Goal: Task Accomplishment & Management: Complete application form

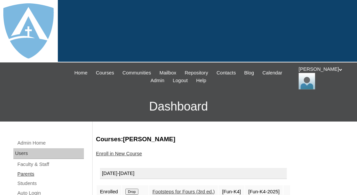
scroll to position [76, 0]
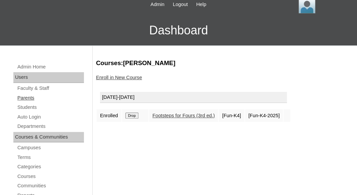
click at [27, 94] on link "Parents" at bounding box center [50, 98] width 67 height 8
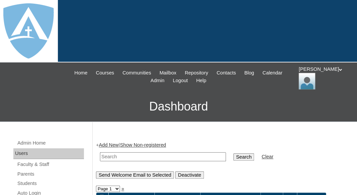
click at [132, 153] on input "text" at bounding box center [163, 156] width 126 height 9
paste input "[PERSON_NAME]"
drag, startPoint x: 117, startPoint y: 155, endPoint x: 85, endPoint y: 152, distance: 31.9
click at [100, 153] on input "Fields" at bounding box center [163, 156] width 126 height 9
type input "Fields"
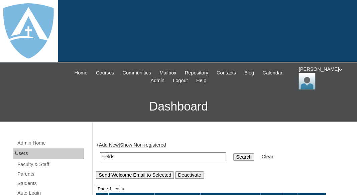
click at [233, 153] on input "Search" at bounding box center [243, 156] width 21 height 7
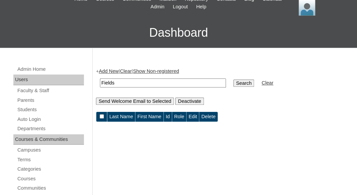
scroll to position [100, 0]
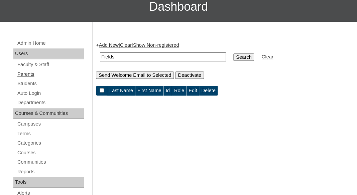
click at [28, 72] on link "Parents" at bounding box center [50, 74] width 67 height 8
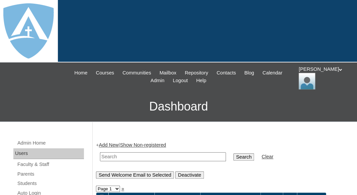
click at [111, 143] on link "Add New" at bounding box center [109, 144] width 20 height 5
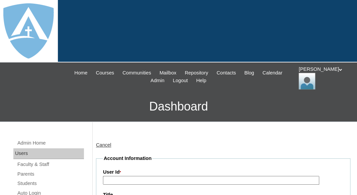
type input "tlambert"
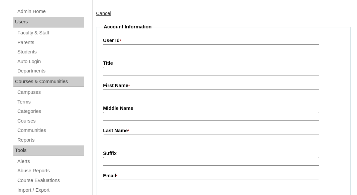
scroll to position [141, 0]
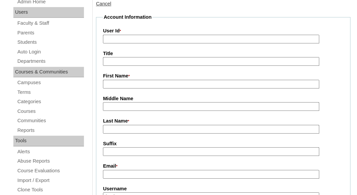
click at [131, 80] on input "First Name *" at bounding box center [211, 84] width 216 height 9
paste input "[PERSON_NAME]"
drag, startPoint x: 120, startPoint y: 84, endPoint x: 144, endPoint y: 81, distance: 24.6
click at [145, 82] on input "[PERSON_NAME]" at bounding box center [211, 84] width 216 height 9
type input "Lloyd"
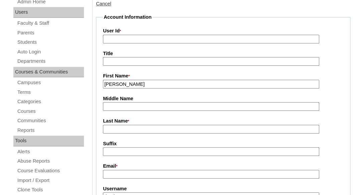
click at [119, 130] on input "Last Name *" at bounding box center [211, 129] width 216 height 9
paste input "Fields"
type input "Fields"
click at [115, 152] on input "Suffix" at bounding box center [211, 151] width 216 height 9
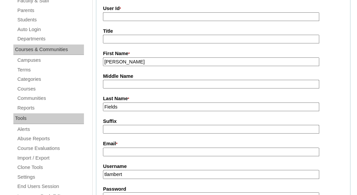
scroll to position [170, 0]
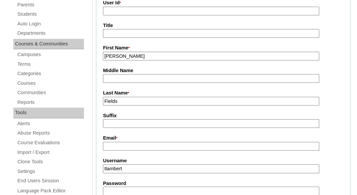
click at [139, 146] on input "Email *" at bounding box center [211, 146] width 216 height 9
paste input "[EMAIL_ADDRESS][DOMAIN_NAME]"
type input "fieldslloyd29@gmail.com"
click at [141, 167] on input "tlambert" at bounding box center [211, 169] width 216 height 9
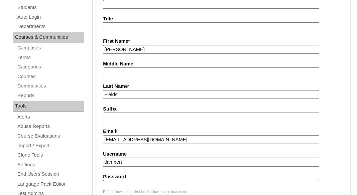
click at [139, 161] on input "tlambert" at bounding box center [211, 162] width 216 height 9
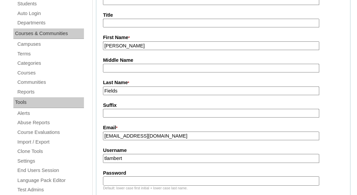
click at [139, 162] on input "tlambert" at bounding box center [211, 158] width 216 height 9
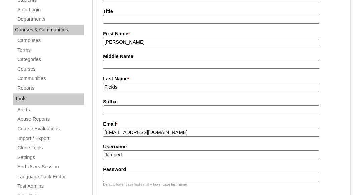
scroll to position [184, 0]
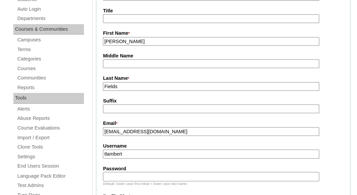
paste input "fieldslloyd29@gmail.com"
type input "fieldslloyd29@gmail.com"
click at [140, 176] on input "Password" at bounding box center [211, 176] width 216 height 9
paste input "fieldslloyd29@gmail.com"
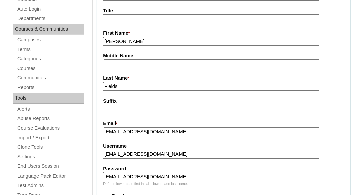
type input "fieldslloyd29@gmail.com"
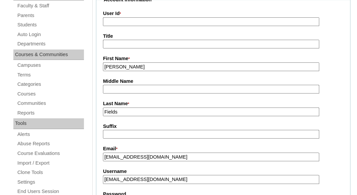
scroll to position [153, 0]
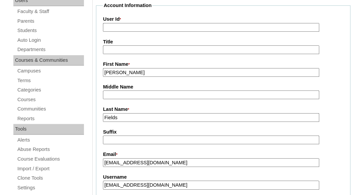
click at [157, 25] on input "User Id *" at bounding box center [211, 27] width 216 height 9
paste input "a7cVT0000000mRFYAY"
type input "a7cVT0000000mRFYAY"
click at [149, 48] on input "Title" at bounding box center [211, 49] width 216 height 9
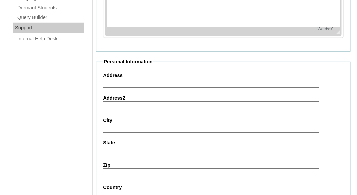
scroll to position [755, 0]
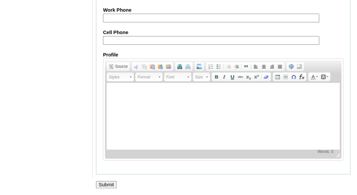
click at [106, 182] on input "Submit" at bounding box center [106, 184] width 21 height 7
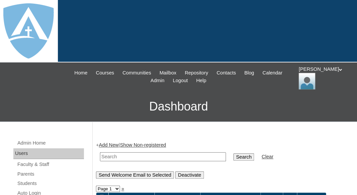
click at [143, 156] on input "text" at bounding box center [163, 156] width 126 height 9
paste input "a7cVT0000000mRFYAY"
type input "a7cVT0000000mRFYAY"
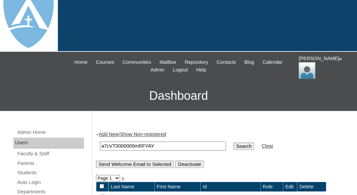
scroll to position [20, 0]
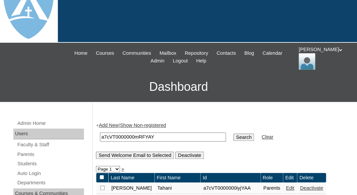
click at [118, 134] on input "a7cVT0000000mRFYAY" at bounding box center [163, 137] width 126 height 9
click at [26, 155] on link "Parents" at bounding box center [50, 154] width 67 height 8
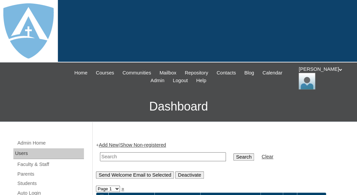
click at [111, 156] on input "text" at bounding box center [163, 156] width 126 height 9
paste input "[PERSON_NAME]"
drag, startPoint x: 116, startPoint y: 155, endPoint x: 82, endPoint y: 155, distance: 33.8
click at [100, 155] on input "[PERSON_NAME]" at bounding box center [163, 156] width 126 height 9
type input "Fields"
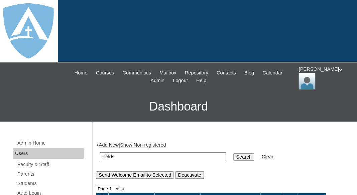
click at [233, 153] on input "Search" at bounding box center [243, 156] width 21 height 7
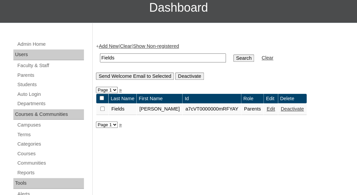
scroll to position [101, 0]
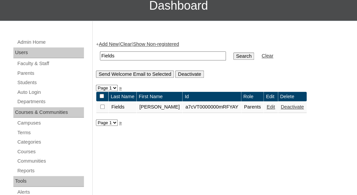
click at [267, 107] on link "Edit" at bounding box center [271, 106] width 8 height 5
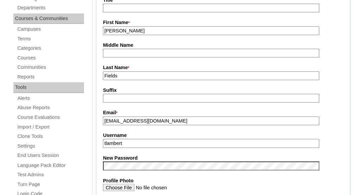
scroll to position [197, 0]
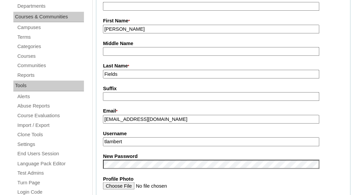
click at [156, 139] on input "tlambert" at bounding box center [211, 141] width 216 height 9
paste input "fieldslloyd29@gmail.com"
type input "fieldslloyd29@gmail.com"
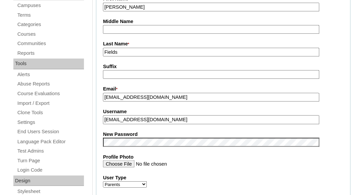
scroll to position [219, 0]
click at [139, 127] on fieldset "Account Information User Id * a7cVT0000000mRFYAY Title First Name * Lloyd Middl…" at bounding box center [223, 136] width 254 height 400
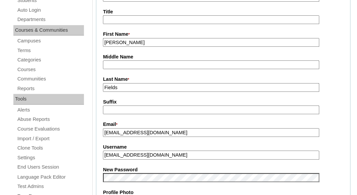
scroll to position [145, 0]
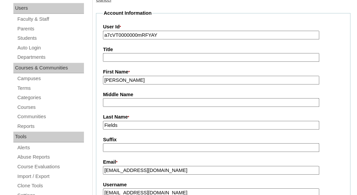
click at [143, 34] on input "a7cVT0000000mRFYAY" at bounding box center [211, 35] width 216 height 9
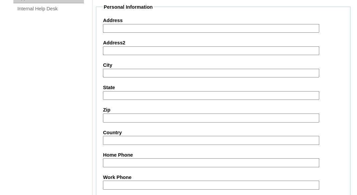
scroll to position [729, 0]
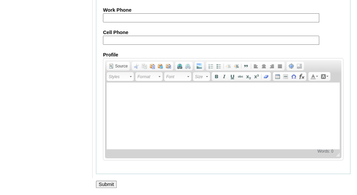
click at [105, 184] on input "Submit" at bounding box center [106, 184] width 21 height 7
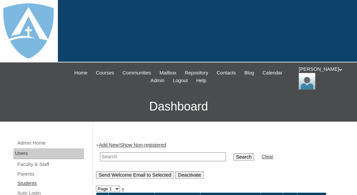
click at [23, 183] on link "Students" at bounding box center [50, 184] width 67 height 8
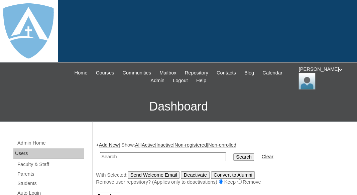
scroll to position [1, 0]
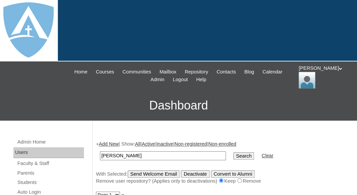
drag, startPoint x: 117, startPoint y: 155, endPoint x: 64, endPoint y: 153, distance: 53.2
click at [100, 153] on input "[PERSON_NAME]" at bounding box center [163, 155] width 126 height 9
type input "Fields"
click at [233, 152] on input "Search" at bounding box center [243, 155] width 21 height 7
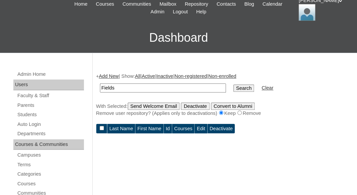
scroll to position [69, 0]
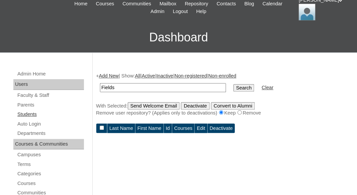
click at [23, 112] on link "Students" at bounding box center [50, 114] width 67 height 8
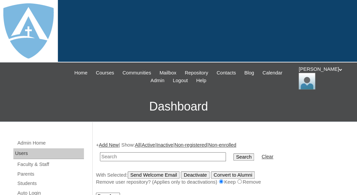
click at [110, 143] on link "Add New" at bounding box center [109, 144] width 20 height 5
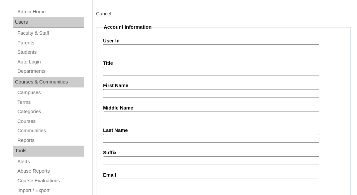
click at [117, 94] on input "First Name" at bounding box center [211, 93] width 216 height 9
paste input "Nolan Fields"
drag, startPoint x: 120, startPoint y: 93, endPoint x: 153, endPoint y: 93, distance: 32.8
click at [153, 93] on input "Nolan Fields" at bounding box center [211, 93] width 216 height 9
type input "Nolan"
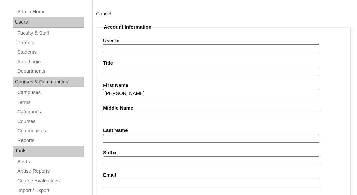
click at [121, 137] on input "Last Name" at bounding box center [211, 138] width 216 height 9
paste input "Fields"
type input "Fields"
click at [116, 160] on input "Suffix" at bounding box center [211, 160] width 216 height 9
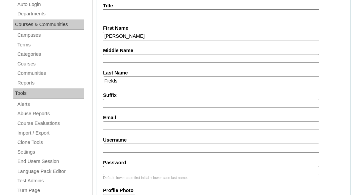
scroll to position [190, 0]
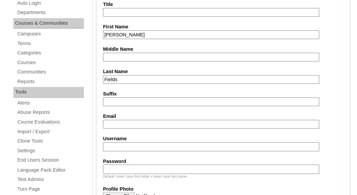
click at [138, 121] on input "Email" at bounding box center [211, 124] width 216 height 9
paste input "fieldslloyd29@gmail.com"
type input "fieldslloyd29@gmail.com"
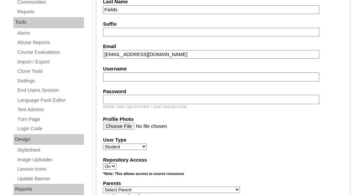
scroll to position [261, 0]
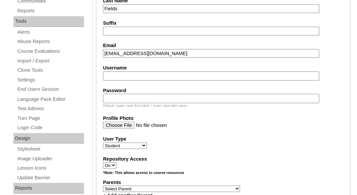
click at [120, 74] on input "Username" at bounding box center [211, 76] width 216 height 9
paste input "nolan.fields@enlightiumstudent.com"
type input "nolan.fields@enlightiumstudent.com"
click at [113, 95] on input "Password" at bounding box center [211, 98] width 216 height 9
paste input "nolan.fields@enlightiumstudent.com"
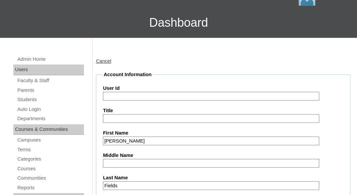
scroll to position [81, 0]
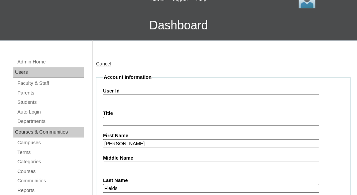
type input "nolan.fields@enlightiumstudent.com"
click at [119, 97] on input "User Id" at bounding box center [211, 99] width 216 height 9
paste input "nolan.fields@enlightiumstudent.com"
type input "26nolan.fields@enlightiumstudent.com"
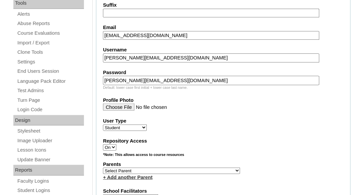
scroll to position [293, 0]
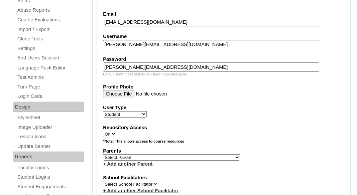
click at [103, 154] on select "Select Parent Abbas, Tahani Garcia, Rosa Kaneko, Chad Labourdette, Jessica Nich…" at bounding box center [171, 157] width 137 height 6
select select "101481"
click option "Fields, Lloyd" at bounding box center [0, 0] width 0 height 0
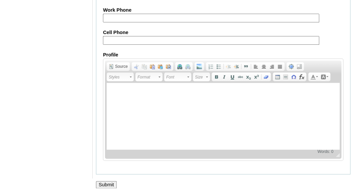
scroll to position [875, 0]
click at [103, 186] on input "Submit" at bounding box center [106, 184] width 21 height 7
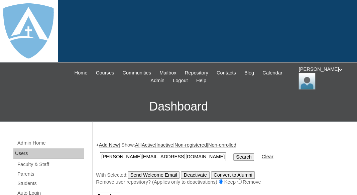
type input "nolan.fields@enlightiumstudent.com"
click at [233, 153] on input "Search" at bounding box center [243, 156] width 21 height 7
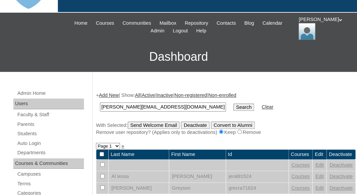
scroll to position [63, 0]
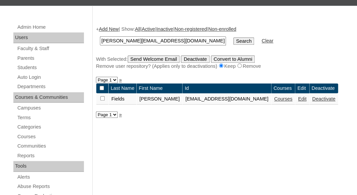
scroll to position [120, 0]
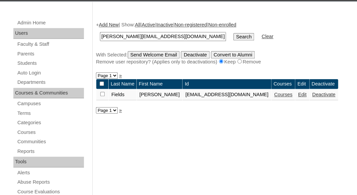
click at [282, 96] on link "Courses" at bounding box center [283, 94] width 18 height 5
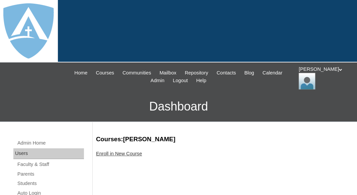
click at [133, 153] on link "Enroll in New Course" at bounding box center [119, 153] width 46 height 5
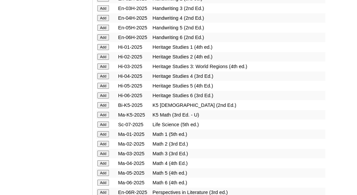
scroll to position [618, 0]
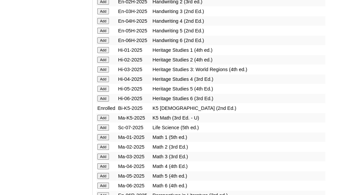
scroll to position [640, 0]
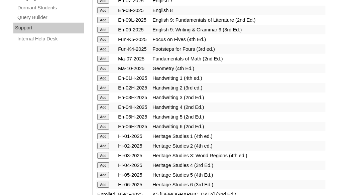
scroll to position [528, 0]
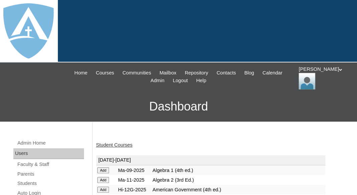
click at [121, 143] on link "Student Courses" at bounding box center [114, 144] width 36 height 5
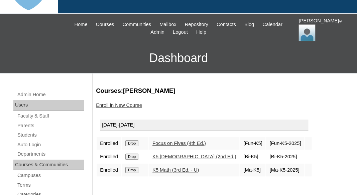
scroll to position [48, 0]
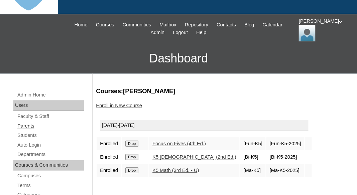
click at [27, 124] on link "Parents" at bounding box center [50, 126] width 67 height 8
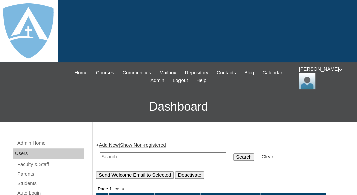
click at [113, 142] on link "Add New" at bounding box center [109, 144] width 20 height 5
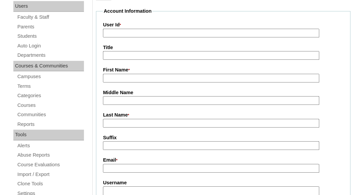
scroll to position [152, 0]
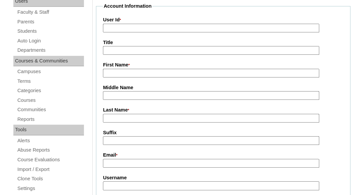
click at [120, 72] on input "First Name *" at bounding box center [211, 73] width 216 height 9
paste input "[PERSON_NAME]"
drag, startPoint x: 124, startPoint y: 72, endPoint x: 158, endPoint y: 72, distance: 34.1
click at [158, 72] on input "Andrea Cooper" at bounding box center [211, 73] width 216 height 9
type input "Andrea"
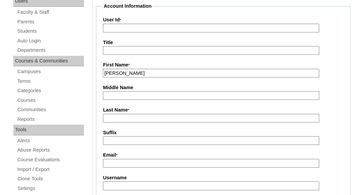
click at [128, 120] on input "Last Name *" at bounding box center [211, 118] width 216 height 9
paste input "Cooper"
type input "Cooper"
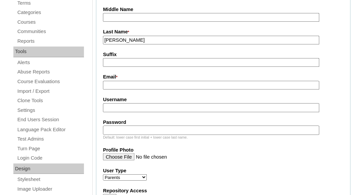
scroll to position [231, 0]
click at [138, 82] on input "Email *" at bounding box center [211, 85] width 216 height 9
paste input "acooper77759@gmail.com"
type input "acooper77759@gmail.com"
click at [132, 107] on input "Username" at bounding box center [211, 107] width 216 height 9
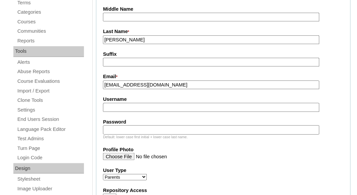
paste input "acooper77759@gmail.com"
type input "acooper77759@gmail.com"
click at [117, 127] on input "Password" at bounding box center [211, 129] width 216 height 9
paste input "acooper77759@gmail.com"
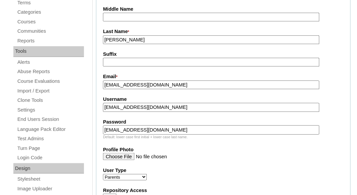
type input "acooper77759@gmail.com"
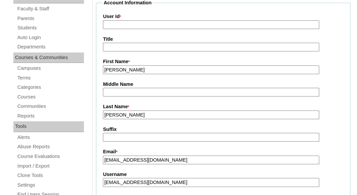
scroll to position [154, 0]
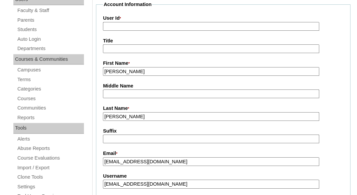
click at [140, 24] on input "User Id *" at bounding box center [211, 26] width 216 height 9
paste input "a7cVT0000000mSrYAI"
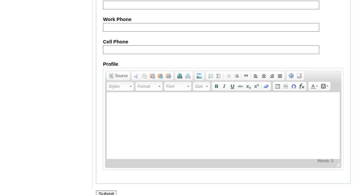
scroll to position [755, 0]
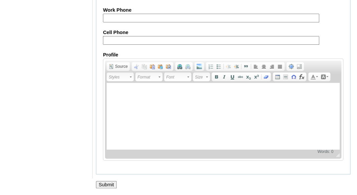
type input "a7cVT0000000mSrYAI"
click at [104, 184] on input "Submit" at bounding box center [106, 184] width 21 height 7
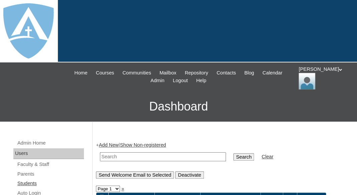
click at [20, 182] on link "Students" at bounding box center [50, 184] width 67 height 8
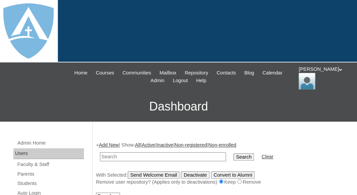
click at [106, 143] on link "Add New" at bounding box center [109, 144] width 20 height 5
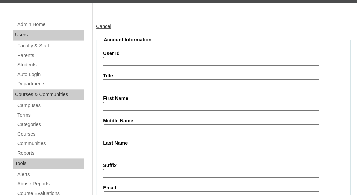
scroll to position [126, 0]
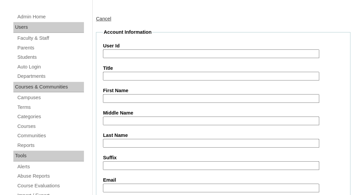
click at [121, 101] on input "First Name" at bounding box center [211, 98] width 216 height 9
paste input "Micah Parkhurst"
drag, startPoint x: 120, startPoint y: 98, endPoint x: 160, endPoint y: 98, distance: 40.1
click at [160, 98] on input "Micah Parkhurst" at bounding box center [211, 98] width 216 height 9
type input "Micah"
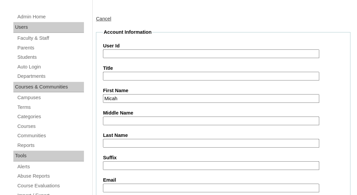
click at [128, 142] on input "Last Name" at bounding box center [211, 143] width 216 height 9
paste input "[PERSON_NAME]"
type input "[PERSON_NAME]"
click at [125, 164] on input "Suffix" at bounding box center [211, 166] width 216 height 9
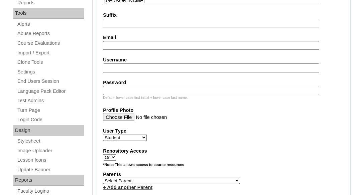
scroll to position [271, 0]
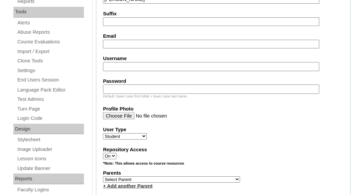
click at [124, 40] on input "Email" at bounding box center [211, 44] width 216 height 9
paste input "acooper77759@gmail.com"
type input "acooper77759@gmail.com"
click at [140, 63] on input "Username" at bounding box center [211, 66] width 216 height 9
paste input "micah.parkhurst@enlightiumstudent.com"
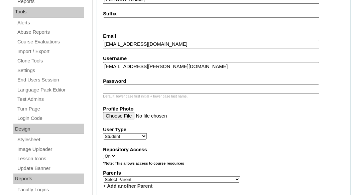
type input "micah.parkhurst@enlightiumstudent.com"
click at [133, 85] on input "Password" at bounding box center [211, 89] width 216 height 9
paste input "micah.parkhurst@enlightiumstudent.com"
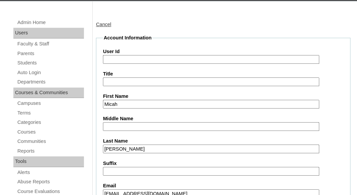
scroll to position [104, 0]
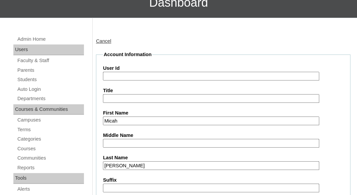
type input "micah.parkhurst@enlightiumstudent.com"
click at [129, 73] on input "User Id" at bounding box center [211, 76] width 216 height 9
paste input "micah.parkhurst@enlightiumstudent.com"
type input "26micah.parkhurst@enlightiumstudent.com"
click at [127, 87] on label "Title" at bounding box center [223, 90] width 240 height 7
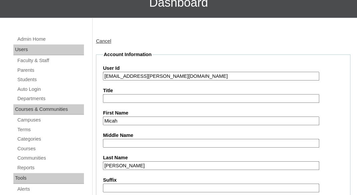
click at [127, 94] on input "Title" at bounding box center [211, 98] width 216 height 9
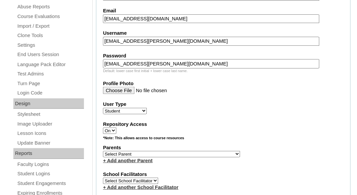
scroll to position [305, 0]
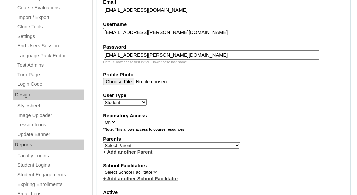
click at [103, 142] on select "Select Parent Abbas, Tahani Garcia, Rosa Kaneko, Chad Labourdette, Jessica Nich…" at bounding box center [171, 145] width 137 height 6
select select "101483"
click option "[PERSON_NAME]" at bounding box center [0, 0] width 0 height 0
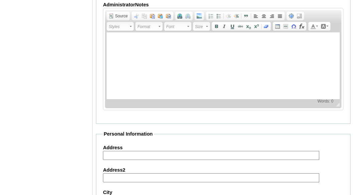
scroll to position [875, 0]
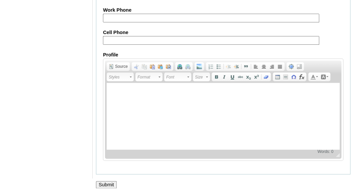
click at [104, 186] on input "Submit" at bounding box center [106, 184] width 21 height 7
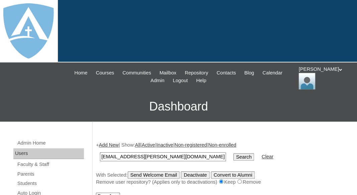
type input "[EMAIL_ADDRESS][PERSON_NAME][DOMAIN_NAME]"
click at [233, 153] on input "Search" at bounding box center [243, 156] width 21 height 7
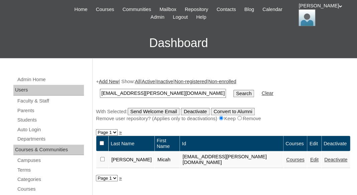
scroll to position [98, 0]
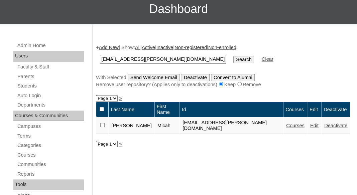
click at [292, 123] on link "Courses" at bounding box center [295, 125] width 18 height 5
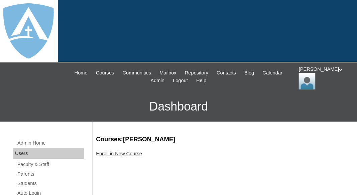
click at [142, 151] on link "Enroll in New Course" at bounding box center [119, 153] width 46 height 5
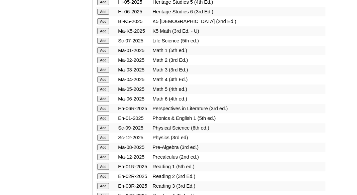
scroll to position [705, 0]
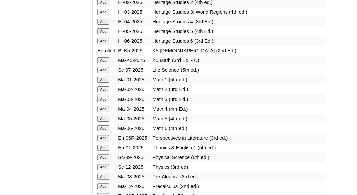
scroll to position [675, 0]
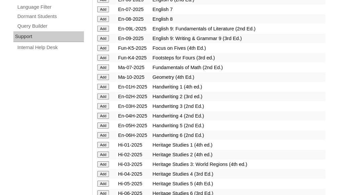
scroll to position [513, 0]
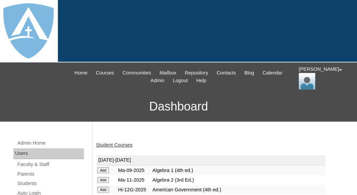
click at [118, 144] on link "Student Courses" at bounding box center [114, 144] width 36 height 5
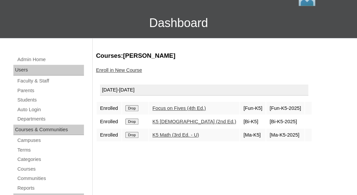
scroll to position [86, 0]
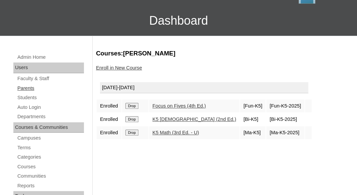
click at [28, 87] on link "Parents" at bounding box center [50, 88] width 67 height 8
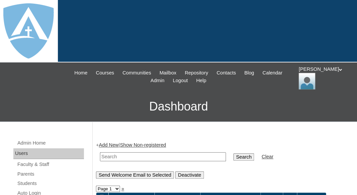
click at [121, 152] on input "text" at bounding box center [163, 156] width 126 height 9
paste input "[PERSON_NAME]"
drag, startPoint x: 120, startPoint y: 155, endPoint x: 68, endPoint y: 154, distance: 52.2
click at [100, 154] on input "Pirie" at bounding box center [163, 156] width 126 height 9
type input "Pirie"
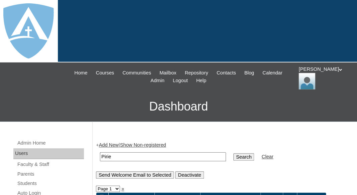
click at [233, 153] on input "Search" at bounding box center [243, 156] width 21 height 7
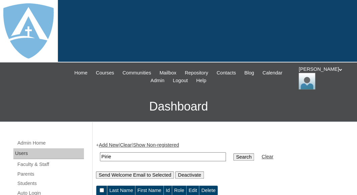
scroll to position [105, 0]
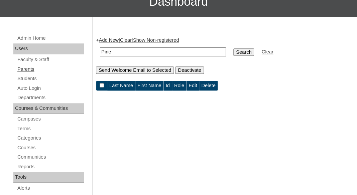
click at [31, 68] on link "Parents" at bounding box center [50, 69] width 67 height 8
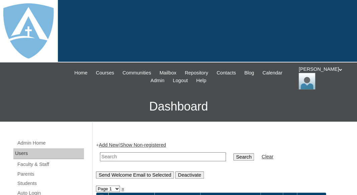
click at [109, 146] on link "Add New" at bounding box center [109, 144] width 20 height 5
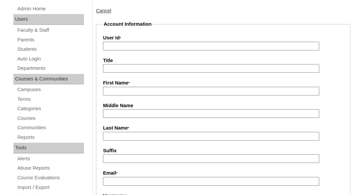
scroll to position [138, 0]
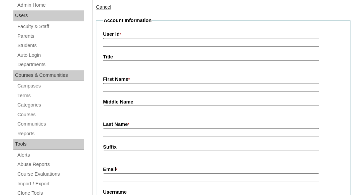
click at [126, 85] on input "First Name *" at bounding box center [211, 87] width 216 height 9
paste input "Monica Pirie"
drag, startPoint x: 123, startPoint y: 87, endPoint x: 156, endPoint y: 89, distance: 33.1
click at [157, 89] on input "Monica Pirie" at bounding box center [211, 87] width 216 height 9
type input "Monica"
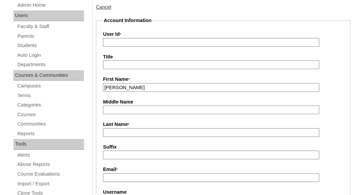
click at [115, 136] on input "Last Name *" at bounding box center [211, 132] width 216 height 9
paste input "Pirie"
type input "Pirie"
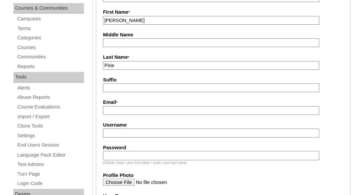
scroll to position [208, 0]
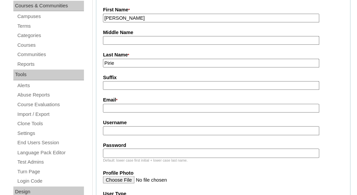
click at [168, 106] on input "Email *" at bounding box center [211, 108] width 216 height 9
paste input "[EMAIL_ADDRESS][DOMAIN_NAME]"
type input "[EMAIL_ADDRESS][DOMAIN_NAME]"
click at [156, 133] on input "Username" at bounding box center [211, 130] width 216 height 9
paste input "monicapirie@outlook.com"
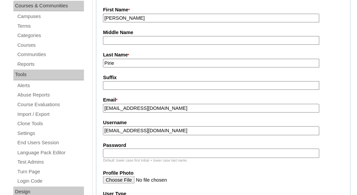
type input "monicapirie@outlook.com"
click at [147, 149] on input "Password" at bounding box center [211, 153] width 216 height 9
paste input "monicapirie@outlook.com"
type input "monicapirie@outlook.com"
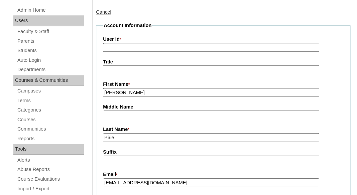
scroll to position [92, 0]
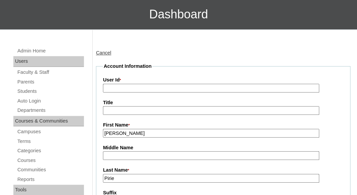
click at [154, 84] on input "User Id *" at bounding box center [211, 88] width 216 height 9
paste input "a7cVT0000000mUTYAY"
type input "a7cVT0000000mUTYAY"
click at [153, 77] on label "User Id *" at bounding box center [223, 80] width 240 height 7
click at [153, 84] on input "a7cVT0000000mUTYAY" at bounding box center [211, 88] width 216 height 9
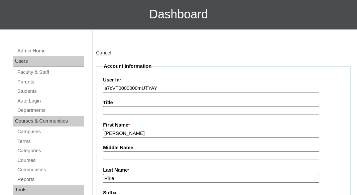
click at [169, 85] on input "a7cVT0000000mUTYAY" at bounding box center [211, 88] width 216 height 9
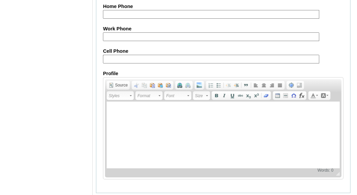
scroll to position [755, 0]
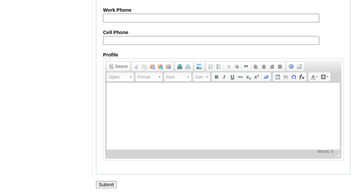
click at [102, 187] on input "Submit" at bounding box center [106, 184] width 21 height 7
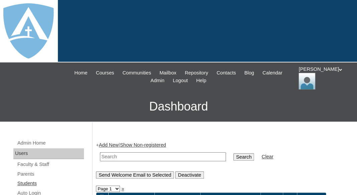
click at [31, 180] on link "Students" at bounding box center [50, 184] width 67 height 8
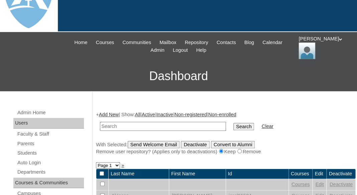
scroll to position [61, 0]
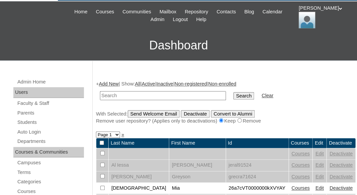
click at [111, 82] on link "Add New" at bounding box center [109, 83] width 20 height 5
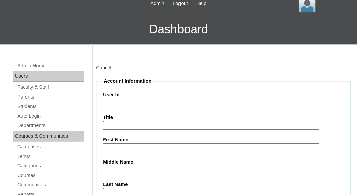
click at [128, 148] on input "First Name" at bounding box center [211, 147] width 216 height 9
paste input "[PERSON_NAME]"
drag, startPoint x: 117, startPoint y: 147, endPoint x: 146, endPoint y: 147, distance: 28.8
click at [146, 147] on input "Cian Pirie" at bounding box center [211, 147] width 216 height 9
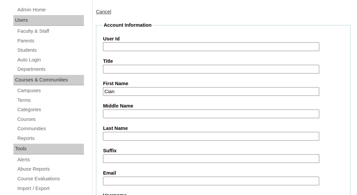
scroll to position [135, 0]
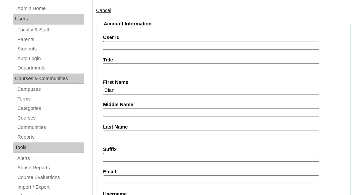
type input "Cian"
click at [111, 138] on input "Last Name" at bounding box center [211, 135] width 216 height 9
paste input "Pirie"
type input "Pirie"
click at [111, 156] on input "Suffix" at bounding box center [211, 157] width 216 height 9
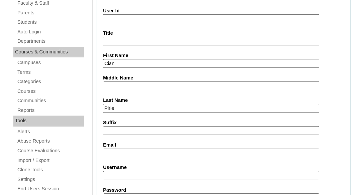
scroll to position [169, 0]
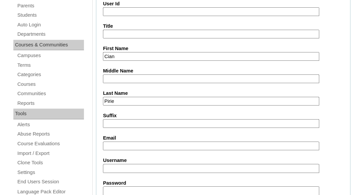
click at [168, 143] on input "Email" at bounding box center [211, 146] width 216 height 9
paste input "monicapirie@outlook.com"
type input "monicapirie@outlook.com"
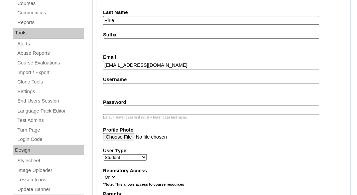
scroll to position [252, 0]
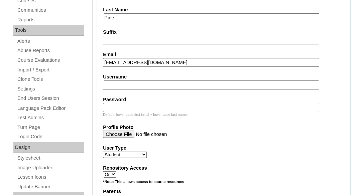
click at [157, 84] on input "Username" at bounding box center [211, 85] width 216 height 9
paste input "cian.pirie@enlightiumstudent.com"
type input "cian.pirie@enlightiumstudent.com"
click at [145, 105] on input "Password" at bounding box center [211, 107] width 216 height 9
paste input "cian.pirie@enlightiumstudent.com"
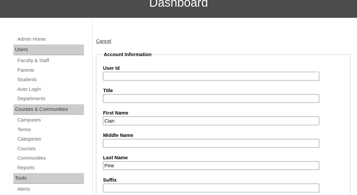
scroll to position [87, 0]
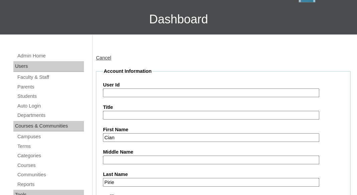
type input "cian.pirie@enlightiumstudent.com"
click at [136, 93] on input "User Id" at bounding box center [211, 93] width 216 height 9
paste input "cian.pirie@enlightiumstudent.com"
type input "26cian.pirie@enlightiumstudent.com"
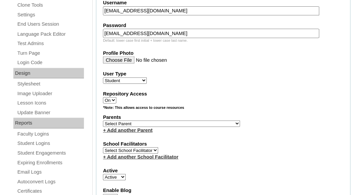
scroll to position [333, 0]
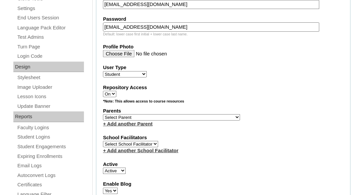
click at [103, 114] on select "Select Parent Abbas, Tahani Garcia, Rosa Kaneko, Chad Labourdette, Jessica Nich…" at bounding box center [171, 117] width 137 height 6
select select "101485"
click option "Pirie, Monica" at bounding box center [0, 0] width 0 height 0
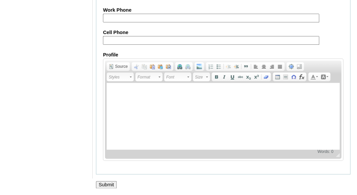
scroll to position [875, 0]
click at [103, 186] on input "Submit" at bounding box center [106, 184] width 21 height 7
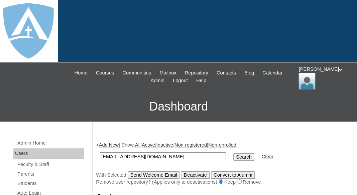
type input "[EMAIL_ADDRESS][DOMAIN_NAME]"
click at [233, 153] on input "Search" at bounding box center [243, 156] width 21 height 7
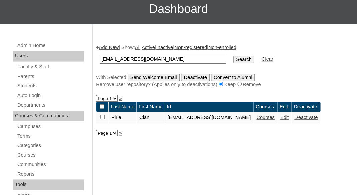
scroll to position [113, 0]
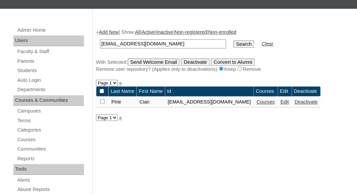
click at [275, 103] on link "Courses" at bounding box center [265, 101] width 18 height 5
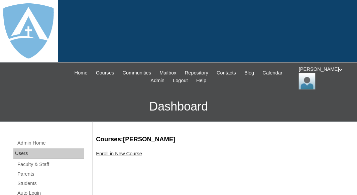
click at [123, 153] on link "Enroll in New Course" at bounding box center [119, 153] width 46 height 5
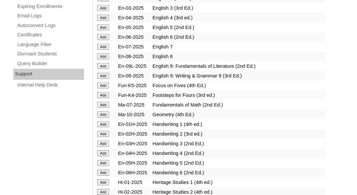
scroll to position [502, 0]
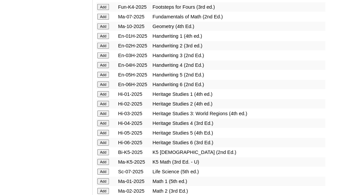
scroll to position [575, 0]
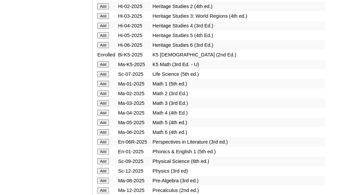
scroll to position [672, 0]
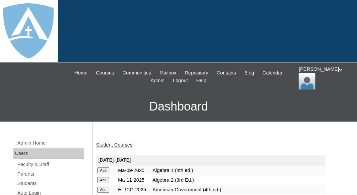
click at [111, 142] on link "Student Courses" at bounding box center [114, 144] width 36 height 5
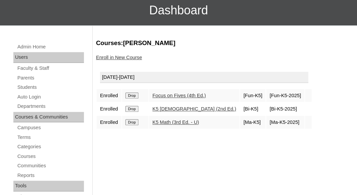
scroll to position [100, 0]
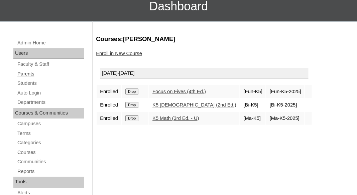
click at [29, 73] on link "Parents" at bounding box center [50, 74] width 67 height 8
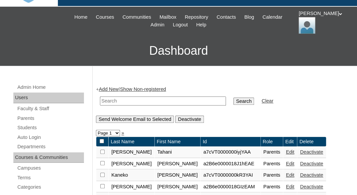
scroll to position [62, 0]
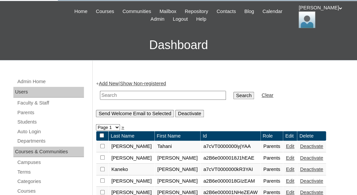
click at [111, 91] on input "text" at bounding box center [163, 95] width 126 height 9
paste input "Priscilla Perez"
drag, startPoint x: 121, startPoint y: 95, endPoint x: 148, endPoint y: 95, distance: 27.1
click at [148, 95] on input "[PERSON_NAME]" at bounding box center [163, 95] width 126 height 9
type input "Priscilla"
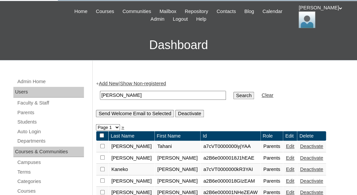
click at [233, 92] on input "Search" at bounding box center [243, 95] width 21 height 7
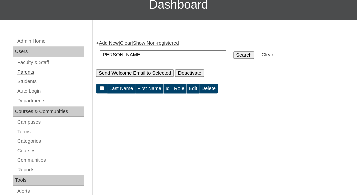
scroll to position [103, 0]
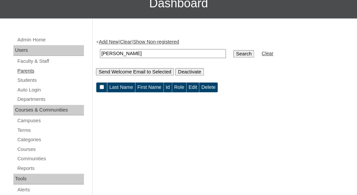
click at [25, 72] on link "Parents" at bounding box center [50, 71] width 67 height 8
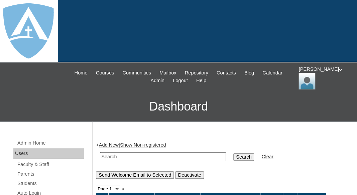
click at [110, 143] on link "Add New" at bounding box center [109, 144] width 20 height 5
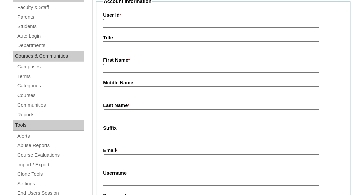
scroll to position [160, 0]
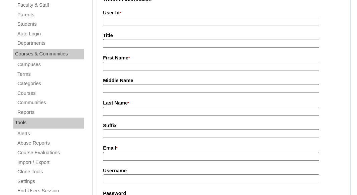
click at [120, 65] on input "First Name *" at bounding box center [211, 66] width 216 height 9
paste input "Priscilla Perez"
drag, startPoint x: 124, startPoint y: 67, endPoint x: 154, endPoint y: 67, distance: 29.4
click at [154, 67] on input "Priscilla Perez" at bounding box center [211, 66] width 216 height 9
type input "Priscilla"
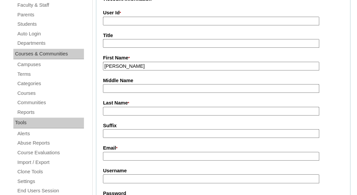
click at [116, 108] on input "Last Name *" at bounding box center [211, 111] width 216 height 9
paste input "Perez"
type input "Perez"
click at [116, 132] on input "Suffix" at bounding box center [211, 133] width 216 height 9
click at [123, 155] on input "Email *" at bounding box center [211, 156] width 216 height 9
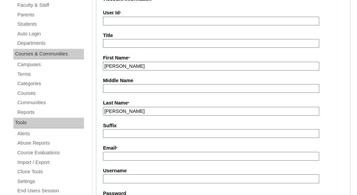
paste input "priskat6@gmail.com"
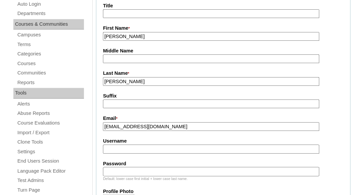
scroll to position [190, 0]
type input "priskat6@gmail.com"
click at [112, 149] on input "Username" at bounding box center [211, 148] width 216 height 9
paste input "priskat6@gmail.com"
type input "priskat6@gmail.com"
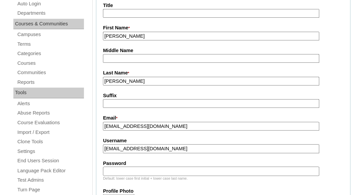
click at [111, 176] on div "Default: lower case first initial + lower case last name." at bounding box center [223, 178] width 240 height 5
click at [107, 167] on input "Password" at bounding box center [211, 171] width 216 height 9
paste input "priskat6@gmail.com"
type input "priskat6@gmail.com"
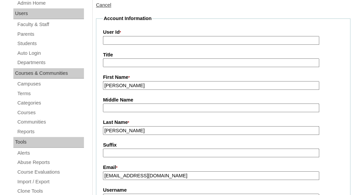
scroll to position [112, 0]
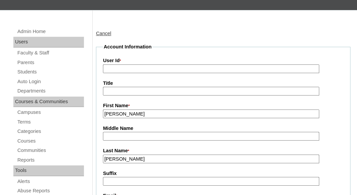
click at [160, 68] on input "User Id *" at bounding box center [211, 69] width 216 height 9
paste input "a7cVT0000000mhNYAQ"
type input "a7cVT0000000mhNYAQ"
click at [153, 90] on input "Title" at bounding box center [211, 91] width 216 height 9
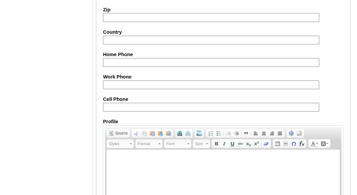
scroll to position [755, 0]
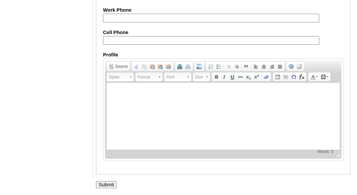
click at [105, 186] on input "Submit" at bounding box center [106, 184] width 21 height 7
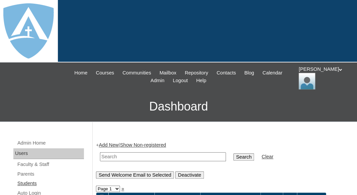
click at [29, 181] on link "Students" at bounding box center [50, 184] width 67 height 8
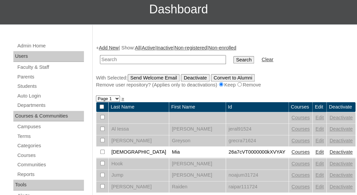
scroll to position [101, 0]
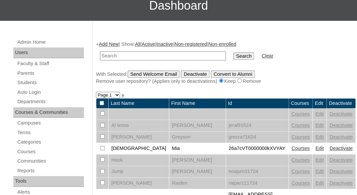
click at [115, 44] on link "Add New" at bounding box center [109, 43] width 20 height 5
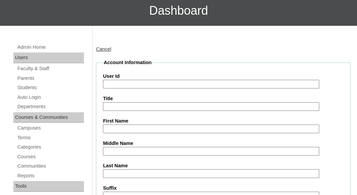
scroll to position [98, 0]
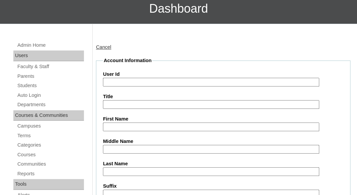
click at [136, 119] on label "First Name" at bounding box center [223, 119] width 240 height 7
click at [136, 123] on input "First Name" at bounding box center [211, 127] width 216 height 9
paste input "Liam Ruiz"
drag, startPoint x: 118, startPoint y: 125, endPoint x: 145, endPoint y: 125, distance: 26.8
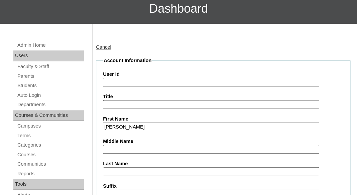
click at [145, 125] on input "Liam Ruiz" at bounding box center [211, 127] width 216 height 9
type input "[PERSON_NAME]"
click at [120, 170] on input "Last Name" at bounding box center [211, 172] width 216 height 9
paste input "[PERSON_NAME]"
type input "[PERSON_NAME]"
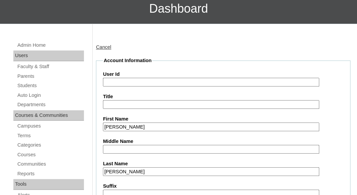
click at [117, 146] on input "Middle Name" at bounding box center [211, 149] width 216 height 9
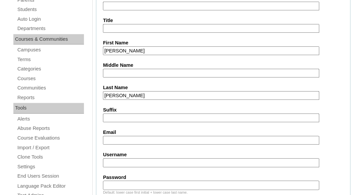
scroll to position [181, 0]
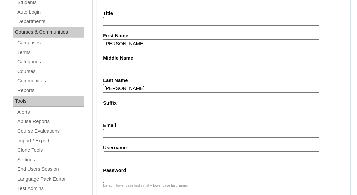
click at [108, 132] on input "Email" at bounding box center [211, 133] width 216 height 9
paste input "priskat6@gmail.com"
type input "priskat6@gmail.com"
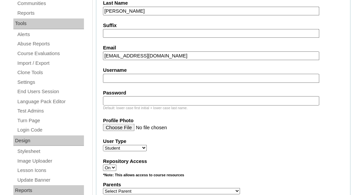
scroll to position [260, 0]
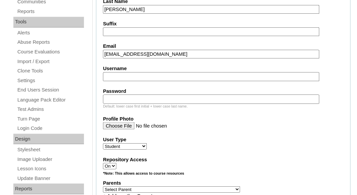
click at [111, 73] on input "Username" at bounding box center [211, 76] width 216 height 9
paste input "liam.ruiz@enlightiumstudent.com"
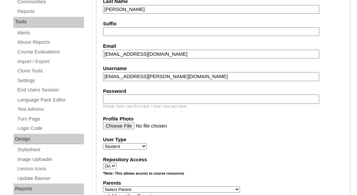
type input "liam.ruiz@enlightiumstudent.com"
click at [106, 99] on input "Password" at bounding box center [211, 99] width 216 height 9
paste input "liam.ruiz@enlightiumstudent.com"
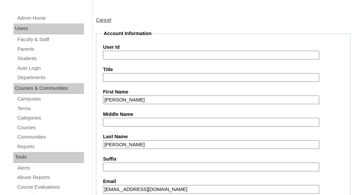
scroll to position [124, 0]
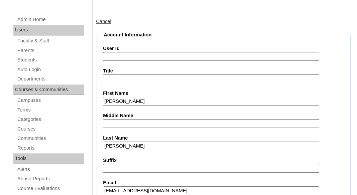
type input "liam.ruiz@enlightiumstudent.com"
click at [118, 53] on input "User Id" at bounding box center [211, 56] width 216 height 9
paste input "liam.ruiz@enlightiumstudent.com"
type input "26liam.ruiz@enlightiumstudent.com"
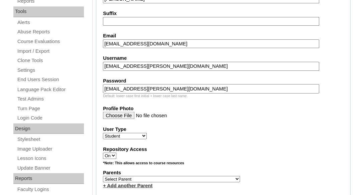
scroll to position [293, 0]
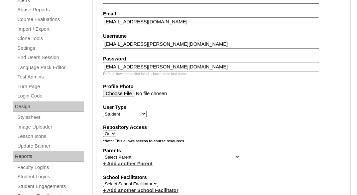
click at [103, 154] on select "Select Parent Abbas, Tahani Garcia, Rosa Kaneko, Chad Labourdette, Jessica Nich…" at bounding box center [171, 157] width 137 height 6
select select "101487"
click option "Perez, Priscilla" at bounding box center [0, 0] width 0 height 0
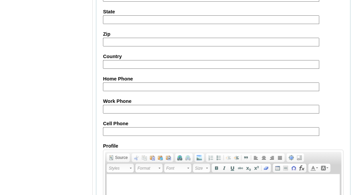
scroll to position [875, 0]
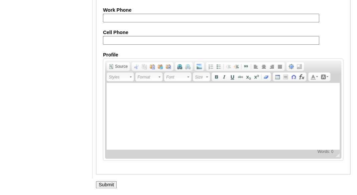
click at [106, 184] on input "Submit" at bounding box center [106, 184] width 21 height 7
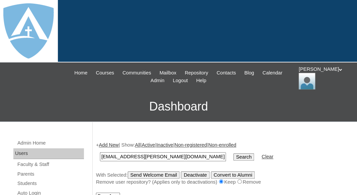
type input "[EMAIL_ADDRESS][PERSON_NAME][DOMAIN_NAME]"
click at [233, 153] on input "Search" at bounding box center [243, 156] width 21 height 7
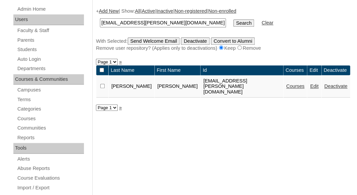
scroll to position [151, 0]
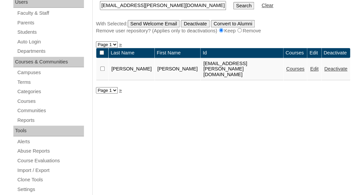
click at [286, 66] on link "Courses" at bounding box center [295, 68] width 18 height 5
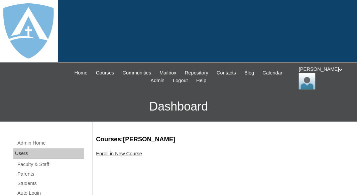
click at [128, 152] on link "Enroll in New Course" at bounding box center [119, 153] width 46 height 5
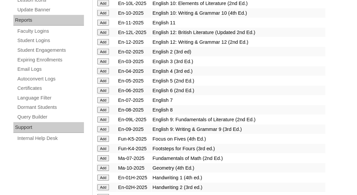
scroll to position [431, 0]
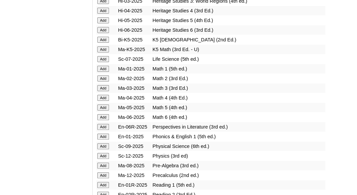
scroll to position [645, 0]
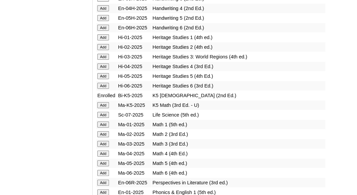
scroll to position [632, 0]
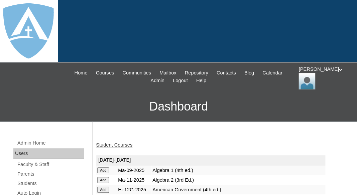
click at [114, 142] on link "Student Courses" at bounding box center [114, 144] width 36 height 5
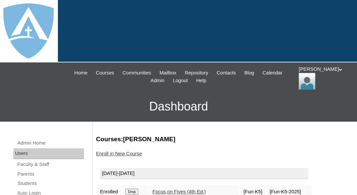
scroll to position [96, 0]
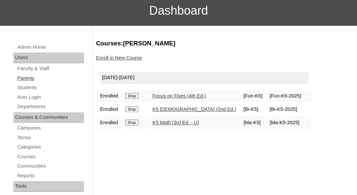
click at [27, 78] on link "Parents" at bounding box center [50, 78] width 67 height 8
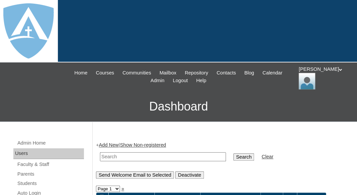
click at [116, 152] on input "text" at bounding box center [163, 156] width 126 height 9
paste input "Monica Zimmer-vargas"
drag, startPoint x: 120, startPoint y: 156, endPoint x: 179, endPoint y: 155, distance: 58.9
click at [179, 155] on input "Monica Zimmer-vargas" at bounding box center [163, 156] width 126 height 9
type input "Monica"
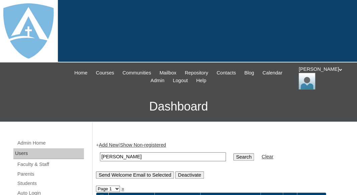
click at [233, 153] on input "Search" at bounding box center [243, 156] width 21 height 7
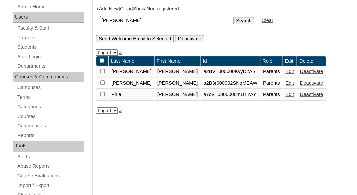
scroll to position [137, 0]
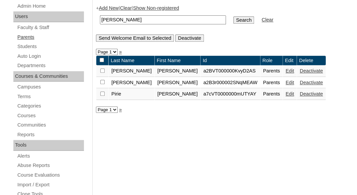
click at [29, 33] on link "Parents" at bounding box center [50, 37] width 67 height 8
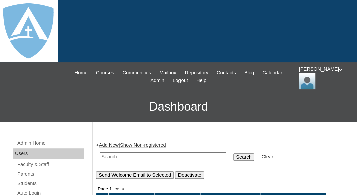
click at [109, 143] on link "Add New" at bounding box center [109, 144] width 20 height 5
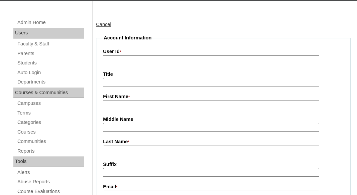
scroll to position [123, 0]
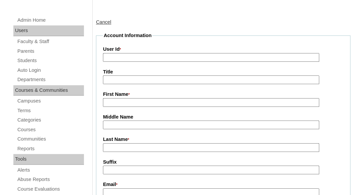
click at [116, 100] on input "First Name *" at bounding box center [211, 102] width 216 height 9
paste input "[PERSON_NAME]"
drag, startPoint x: 122, startPoint y: 102, endPoint x: 167, endPoint y: 100, distance: 44.8
click at [167, 100] on input "Monica Zimmer-vargas" at bounding box center [211, 102] width 216 height 9
type input "Monica"
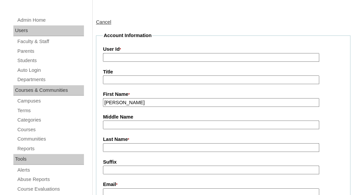
click at [132, 145] on input "Last Name *" at bounding box center [211, 147] width 216 height 9
paste input "Zimmer-vargas"
type input "Zimmer-vargas"
click at [125, 170] on input "Suffix" at bounding box center [211, 170] width 216 height 9
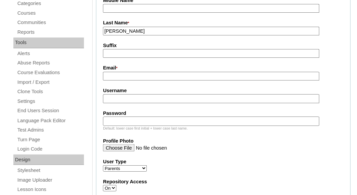
scroll to position [254, 0]
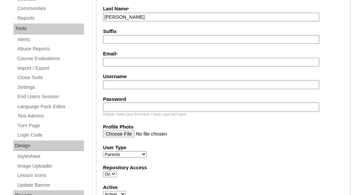
click at [142, 61] on input "Email *" at bounding box center [211, 62] width 216 height 9
paste input "mzimmer.vargas@gmail.com"
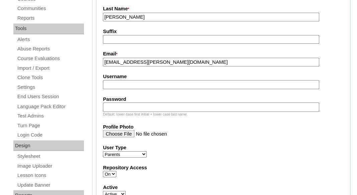
type input "mzimmer.vargas@gmail.com"
click at [128, 84] on input "Username" at bounding box center [211, 84] width 216 height 9
paste input "mzimmer.vargas@gmail.com"
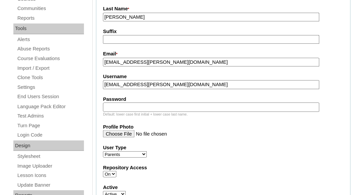
type input "mzimmer.vargas@gmail.com"
click at [123, 106] on input "Password" at bounding box center [211, 107] width 216 height 9
paste input "mzimmer.vargas@gmail.com"
type input "mzimmer.vargas@gmail.com"
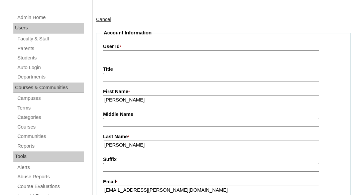
scroll to position [125, 0]
click at [134, 56] on input "User Id *" at bounding box center [211, 55] width 216 height 9
paste input "a7cVT0000000mkbYAA"
type input "a7cVT0000000mkbYAA"
click at [134, 77] on input "Title" at bounding box center [211, 77] width 216 height 9
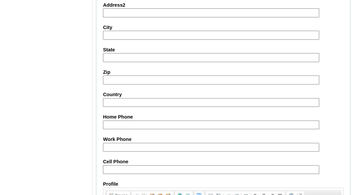
scroll to position [755, 0]
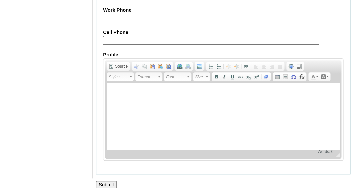
click at [99, 181] on input "Submit" at bounding box center [106, 184] width 21 height 7
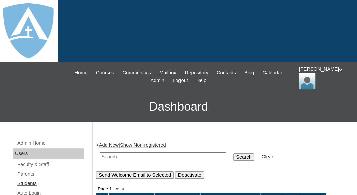
click at [28, 182] on link "Students" at bounding box center [50, 184] width 67 height 8
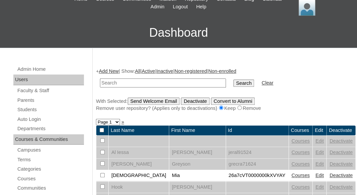
scroll to position [75, 0]
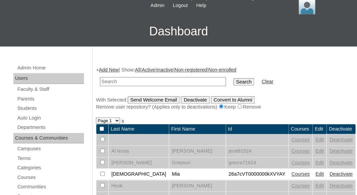
click at [112, 69] on link "Add New" at bounding box center [109, 69] width 20 height 5
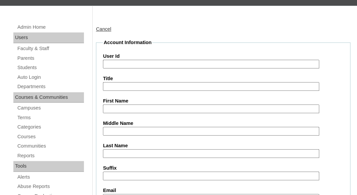
scroll to position [117, 0]
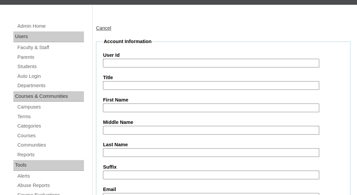
click at [121, 104] on input "First Name" at bounding box center [211, 108] width 216 height 9
paste input "Maenard Vargas"
drag, startPoint x: 127, startPoint y: 104, endPoint x: 160, endPoint y: 106, distance: 33.1
click at [160, 106] on input "Maenard Vargas" at bounding box center [211, 108] width 216 height 9
type input "Maenard"
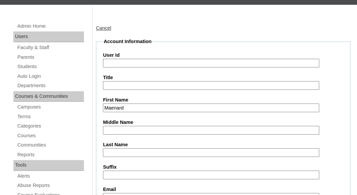
click at [130, 150] on input "Last Name" at bounding box center [211, 152] width 216 height 9
paste input "Vargas"
type input "Vargas"
click at [124, 174] on input "Suffix" at bounding box center [211, 175] width 216 height 9
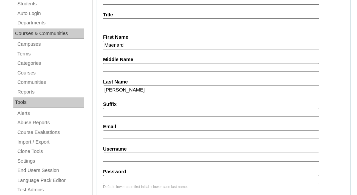
scroll to position [215, 0]
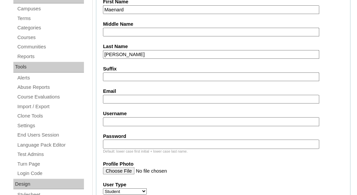
click at [166, 98] on input "Email" at bounding box center [211, 99] width 216 height 9
paste input "mzimmer.vargas@gmail.com"
type input "mzimmer.vargas@gmail.com"
click at [162, 121] on input "Username" at bounding box center [211, 121] width 216 height 9
paste input "maenard.vargas@enlightiumstudent.com"
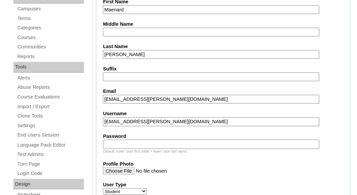
type input "maenard.vargas@enlightiumstudent.com"
click at [148, 144] on input "Password" at bounding box center [211, 144] width 216 height 9
paste input "maenard.vargas@enlightiumstudent.com"
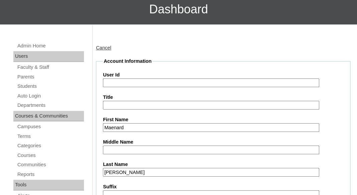
scroll to position [23, 0]
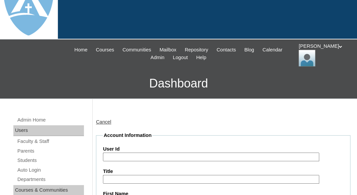
type input "maenard.vargas@enlightiumstudent.com"
click at [140, 159] on input "User Id" at bounding box center [211, 157] width 216 height 9
paste input "maenard.vargas@enlightiumstudent.com"
type input "26maenard.vargas@enlightiumstudent.com"
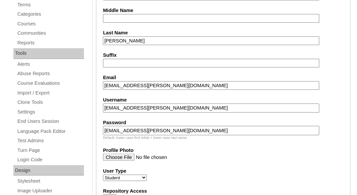
scroll to position [290, 0]
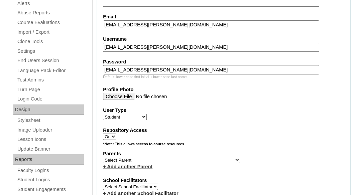
click at [103, 157] on select "Select Parent Abbas, Tahani Garcia, Rosa Kaneko, Chad Labourdette, Jessica Nich…" at bounding box center [171, 160] width 137 height 6
select select "101489"
click option "Zimmer-vargas, Monica" at bounding box center [0, 0] width 0 height 0
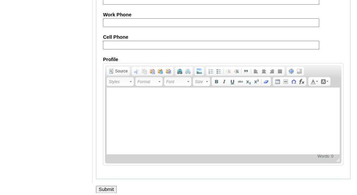
scroll to position [875, 0]
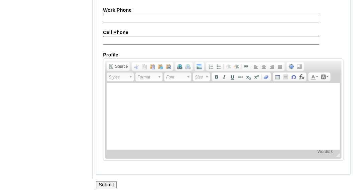
click at [107, 185] on input "Submit" at bounding box center [106, 184] width 21 height 7
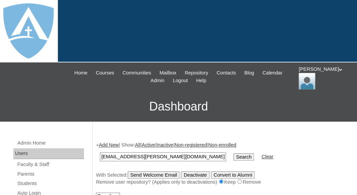
type input "[EMAIL_ADDRESS][PERSON_NAME][DOMAIN_NAME]"
click at [233, 153] on input "Search" at bounding box center [243, 156] width 21 height 7
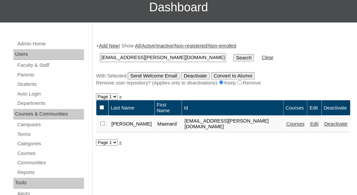
scroll to position [111, 0]
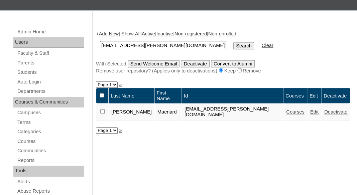
click at [288, 110] on link "Courses" at bounding box center [295, 111] width 18 height 5
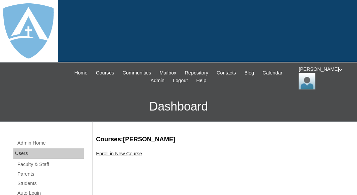
click at [125, 152] on link "Enroll in New Course" at bounding box center [119, 153] width 46 height 5
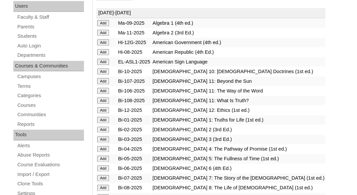
scroll to position [155, 0]
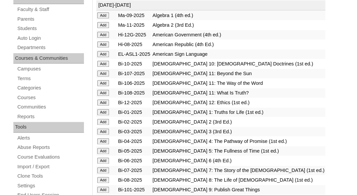
click at [104, 18] on input "Add" at bounding box center [103, 15] width 12 height 6
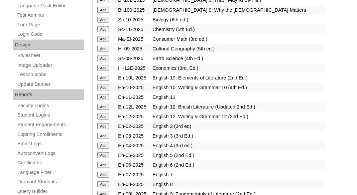
scroll to position [355, 0]
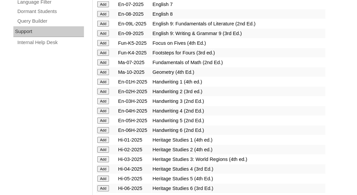
scroll to position [556, 0]
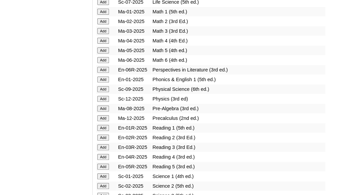
scroll to position [738, 0]
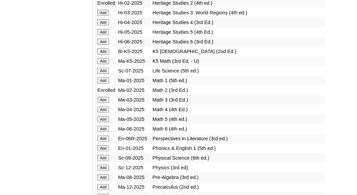
scroll to position [795, 0]
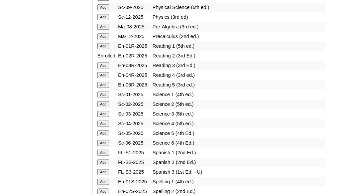
scroll to position [823, 0]
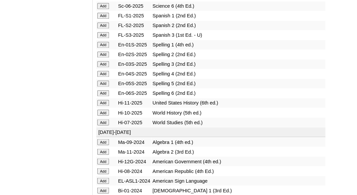
scroll to position [961, 0]
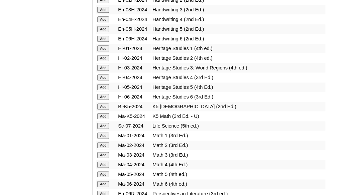
scroll to position [1568, 0]
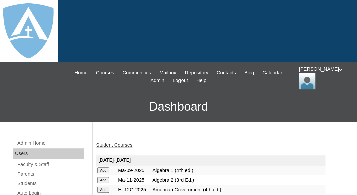
click at [112, 144] on link "Student Courses" at bounding box center [114, 144] width 36 height 5
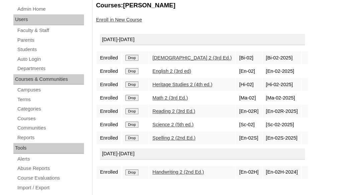
scroll to position [135, 0]
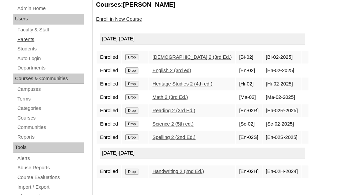
click at [28, 39] on link "Parents" at bounding box center [50, 39] width 67 height 8
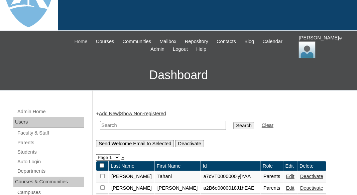
scroll to position [35, 0]
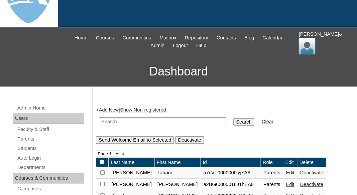
click at [111, 118] on input "text" at bounding box center [163, 121] width 126 height 9
paste input "[PERSON_NAME]"
drag, startPoint x: 126, startPoint y: 121, endPoint x: 93, endPoint y: 121, distance: 33.1
click at [100, 121] on input "[PERSON_NAME]" at bounding box center [163, 121] width 126 height 9
click at [103, 121] on input "Tuthill" at bounding box center [163, 121] width 126 height 9
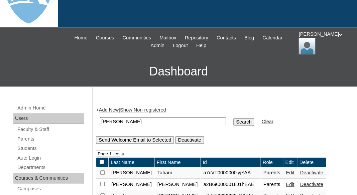
type input "Tuthill"
click at [233, 118] on input "Search" at bounding box center [243, 121] width 21 height 7
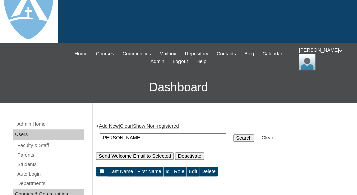
scroll to position [65, 0]
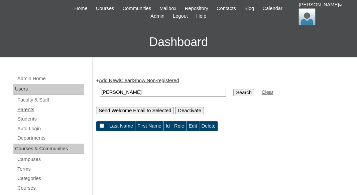
click at [26, 108] on link "Parents" at bounding box center [50, 110] width 67 height 8
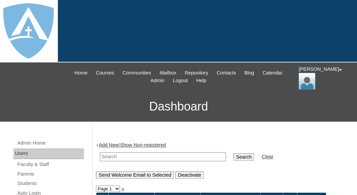
click at [113, 144] on link "Add New" at bounding box center [109, 144] width 20 height 5
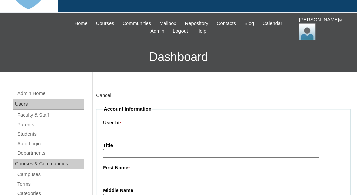
scroll to position [102, 0]
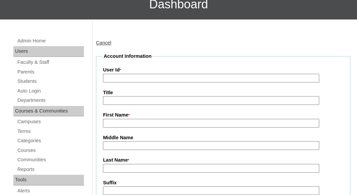
click at [113, 120] on input "First Name *" at bounding box center [211, 123] width 216 height 9
paste input "Savannah Tuthill"
drag, startPoint x: 130, startPoint y: 122, endPoint x: 160, endPoint y: 122, distance: 29.8
click at [160, 122] on input "Savannah Tuthill" at bounding box center [211, 123] width 216 height 9
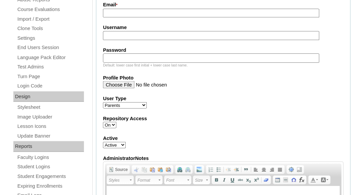
scroll to position [298, 0]
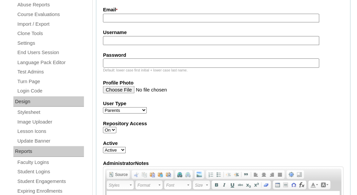
type input "Savannah"
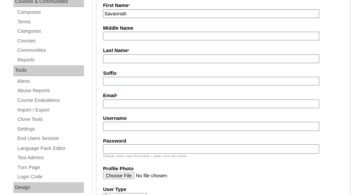
scroll to position [208, 0]
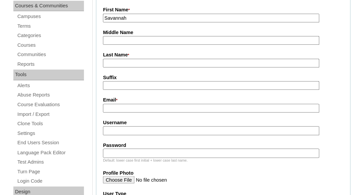
click at [127, 61] on input "Last Name *" at bounding box center [211, 63] width 216 height 9
paste input "Tuthill"
type input "Tuthill"
click at [146, 107] on input "Email *" at bounding box center [211, 108] width 216 height 9
paste input "savannahtuthill@gmail.com"
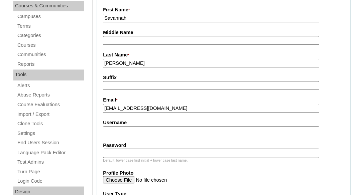
type input "savannahtuthill@gmail.com"
click at [136, 128] on input "Username" at bounding box center [211, 130] width 216 height 9
paste input "savannahtuthill@gmail.com"
type input "savannahtuthill@gmail.com"
click at [113, 153] on input "Password" at bounding box center [211, 153] width 216 height 9
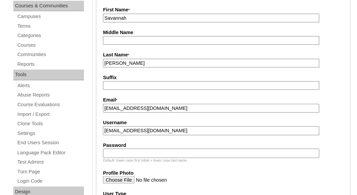
paste input "savannahtuthill@gmail.com"
type input "savannahtuthill@gmail.com"
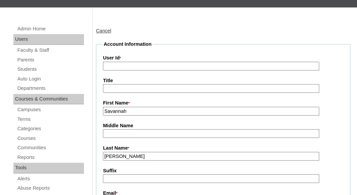
scroll to position [110, 0]
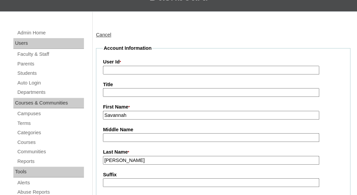
click at [162, 71] on input "User Id *" at bounding box center [211, 70] width 216 height 9
paste input "a7cVT0000000mmDYAQ"
type input "a7cVT0000000mmDYAQ"
click at [158, 81] on label "Title" at bounding box center [223, 84] width 240 height 7
click at [158, 88] on input "Title" at bounding box center [211, 92] width 216 height 9
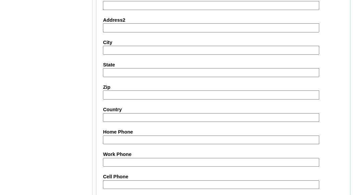
scroll to position [755, 0]
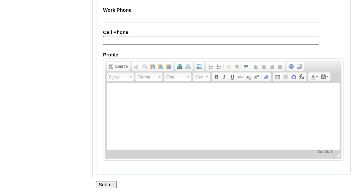
click at [105, 182] on input "Submit" at bounding box center [106, 184] width 21 height 7
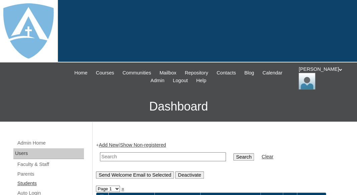
click at [24, 181] on link "Students" at bounding box center [50, 184] width 67 height 8
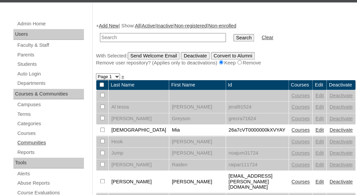
scroll to position [121, 0]
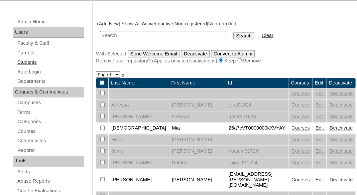
click at [32, 62] on link "Students" at bounding box center [50, 62] width 67 height 8
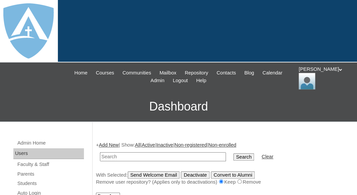
click at [114, 142] on link "Add New" at bounding box center [109, 144] width 20 height 5
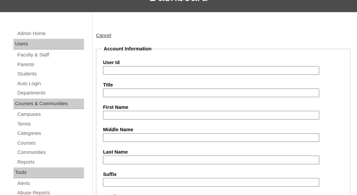
click at [115, 117] on input "First Name" at bounding box center [211, 115] width 216 height 9
paste input "[PERSON_NAME]"
drag, startPoint x: 122, startPoint y: 114, endPoint x: 183, endPoint y: 114, distance: 60.9
click at [183, 114] on input "Adonis Davidson" at bounding box center [211, 115] width 216 height 9
type input "Adonis"
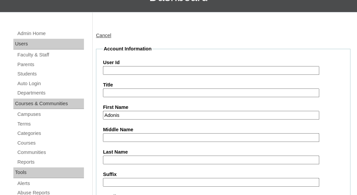
click at [139, 158] on input "Last Name" at bounding box center [211, 160] width 216 height 9
paste input "Davidson"
type input "Davidson"
click at [127, 133] on input "Middle Name" at bounding box center [211, 137] width 216 height 9
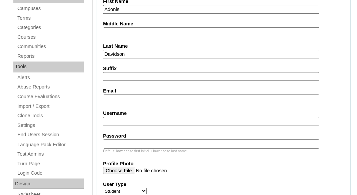
scroll to position [239, 0]
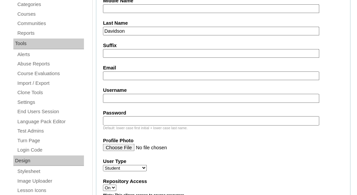
click at [130, 76] on input "Email" at bounding box center [211, 76] width 216 height 9
paste input "savannahtuthill@gmail.com"
type input "savannahtuthill@gmail.com"
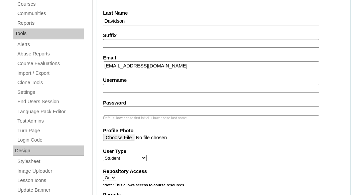
scroll to position [278, 0]
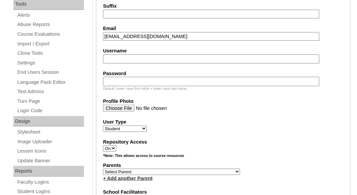
click at [119, 57] on input "Username" at bounding box center [211, 59] width 216 height 9
paste input "adonis.davidson@enlightiumstudent.com"
type input "adonis.davidson@enlightiumstudent.com"
click at [118, 79] on input "Password" at bounding box center [211, 81] width 216 height 9
paste input "adonis.davidson@enlightiumstudent.com"
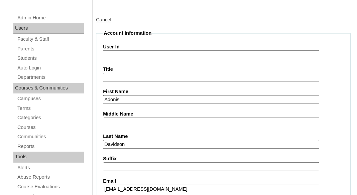
scroll to position [122, 0]
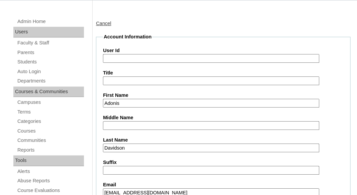
type input "adonis.davidson@enlightiumstudent.com"
click at [124, 51] on label "User Id" at bounding box center [223, 50] width 240 height 7
click at [124, 54] on input "User Id" at bounding box center [211, 58] width 216 height 9
click at [121, 58] on input "User Id" at bounding box center [211, 58] width 216 height 9
paste input "adonis.davidson@enlightiumstudent.com"
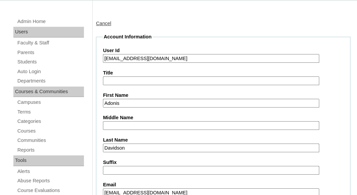
type input "26adonis.davidson@enlightiumstudent.com"
click at [129, 36] on legend "Account Information" at bounding box center [127, 36] width 49 height 7
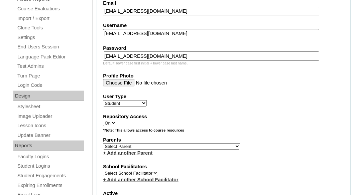
scroll to position [307, 0]
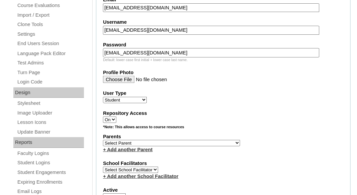
click at [103, 140] on select "Select Parent Abbas, Tahani Garcia, Rosa Kaneko, Chad Labourdette, Jessica Nich…" at bounding box center [171, 143] width 137 height 6
select select "101491"
click option "Tuthill, Savannah" at bounding box center [0, 0] width 0 height 0
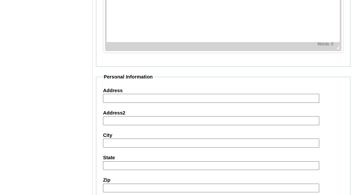
scroll to position [875, 0]
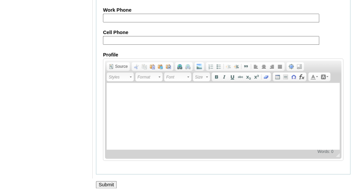
click at [106, 185] on input "Submit" at bounding box center [106, 184] width 21 height 7
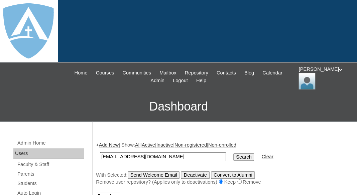
type input "[EMAIL_ADDRESS][DOMAIN_NAME]"
click at [233, 153] on input "Search" at bounding box center [243, 156] width 21 height 7
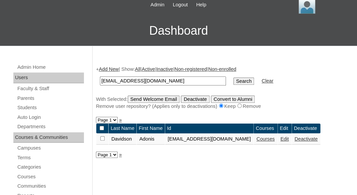
scroll to position [97, 0]
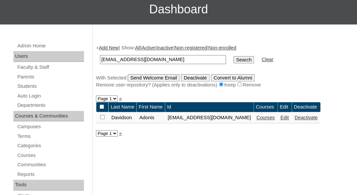
click at [275, 120] on link "Courses" at bounding box center [265, 117] width 18 height 5
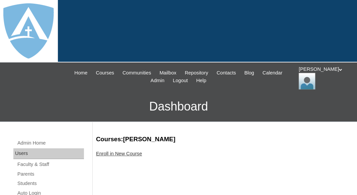
click at [129, 154] on link "Enroll in New Course" at bounding box center [119, 153] width 46 height 5
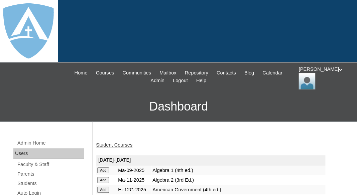
scroll to position [168, 0]
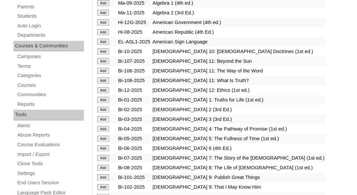
click at [101, 6] on input "Add" at bounding box center [103, 3] width 12 height 6
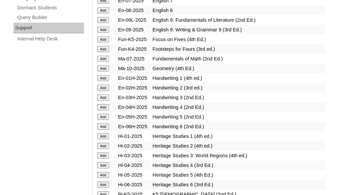
scroll to position [530, 0]
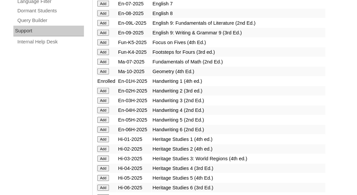
scroll to position [560, 0]
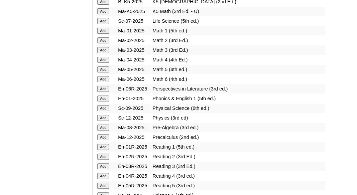
scroll to position [726, 0]
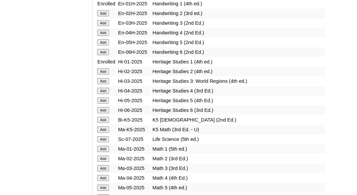
scroll to position [629, 0]
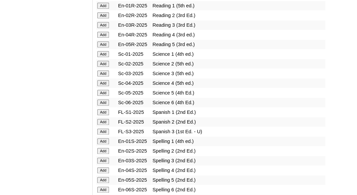
scroll to position [854, 0]
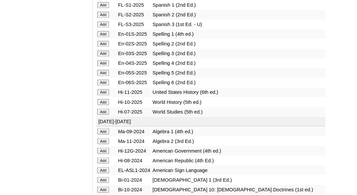
scroll to position [969, 0]
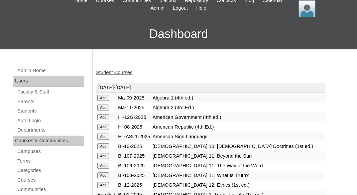
scroll to position [71, 0]
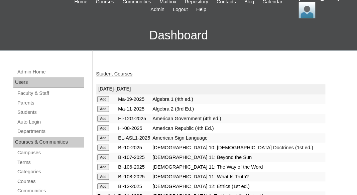
click at [119, 71] on link "Student Courses" at bounding box center [114, 73] width 36 height 5
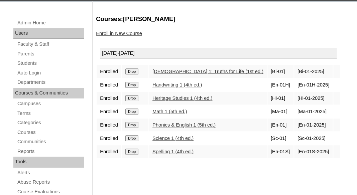
scroll to position [117, 0]
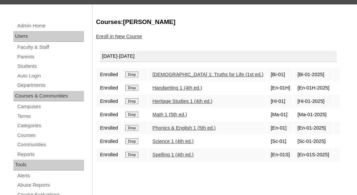
click at [138, 34] on link "Enroll in New Course" at bounding box center [119, 36] width 46 height 5
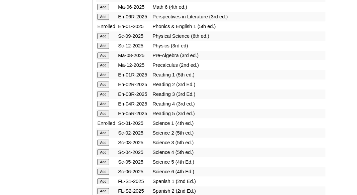
scroll to position [795, 0]
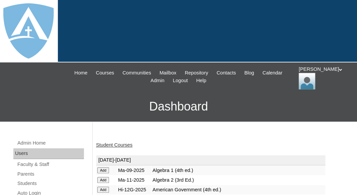
click at [122, 143] on link "Student Courses" at bounding box center [114, 144] width 36 height 5
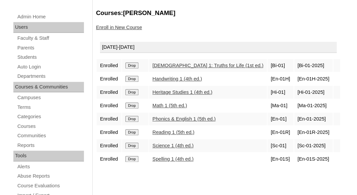
scroll to position [127, 0]
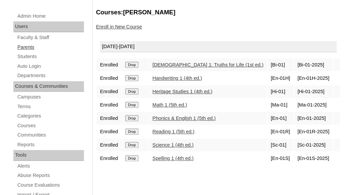
click at [28, 45] on link "Parents" at bounding box center [50, 47] width 67 height 8
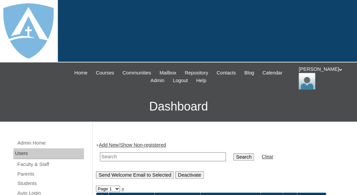
click at [109, 154] on input "text" at bounding box center [163, 156] width 126 height 9
paste input "JaCeyha Smith"
drag, startPoint x: 124, startPoint y: 154, endPoint x: 163, endPoint y: 154, distance: 39.1
click at [163, 154] on input "[PERSON_NAME]" at bounding box center [163, 156] width 126 height 9
type input "JaCeyha"
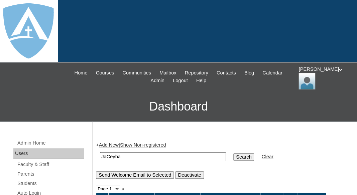
click at [233, 153] on input "Search" at bounding box center [243, 156] width 21 height 7
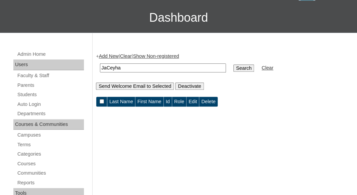
scroll to position [107, 0]
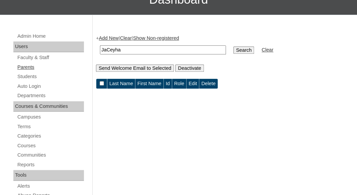
click at [23, 65] on link "Parents" at bounding box center [50, 67] width 67 height 8
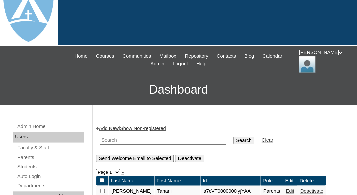
scroll to position [33, 0]
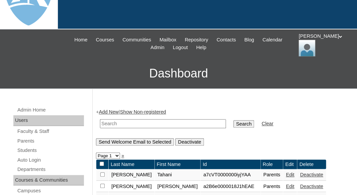
click at [109, 111] on link "Add New" at bounding box center [109, 111] width 20 height 5
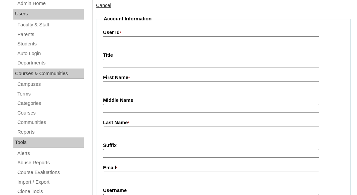
scroll to position [143, 0]
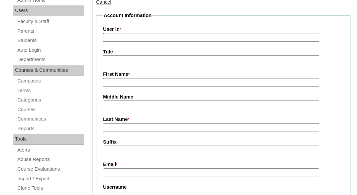
click at [115, 81] on input "First Name *" at bounding box center [211, 82] width 216 height 9
paste input "JaCeyha Smith"
drag, startPoint x: 125, startPoint y: 81, endPoint x: 163, endPoint y: 81, distance: 37.8
click at [163, 81] on input "JaCeyha Smith" at bounding box center [211, 82] width 216 height 9
type input "JaCeyha"
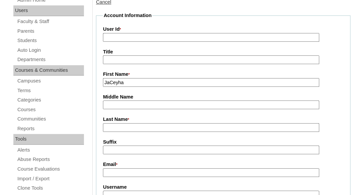
click at [142, 123] on input "Last Name *" at bounding box center [211, 127] width 216 height 9
paste input "Smith"
click at [105, 127] on input "Smith" at bounding box center [211, 127] width 216 height 9
type input "Smith"
click at [121, 146] on input "Suffix" at bounding box center [211, 150] width 216 height 9
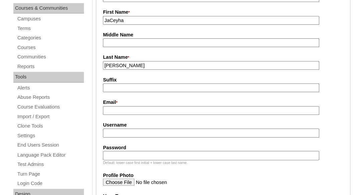
scroll to position [222, 0]
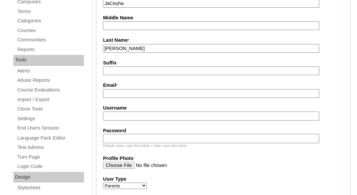
click at [151, 93] on input "Email *" at bounding box center [211, 93] width 216 height 9
paste input "tank6515@aol.com"
type input "tank6515@aol.com"
click at [142, 117] on input "Username" at bounding box center [211, 116] width 216 height 9
paste input "[EMAIL_ADDRESS][DOMAIN_NAME]"
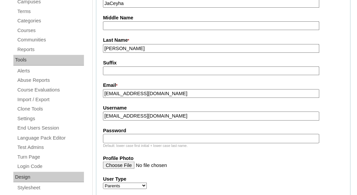
type input "tank6515@aol.com"
click at [131, 136] on input "Password" at bounding box center [211, 138] width 216 height 9
paste input "tank6515@aol.com"
type input "tank6515@aol.com"
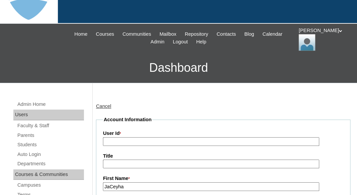
scroll to position [36, 0]
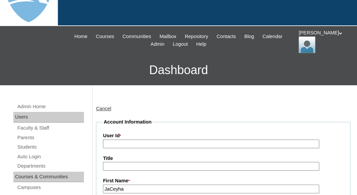
click at [154, 137] on label "User Id *" at bounding box center [223, 135] width 240 height 7
click at [154, 140] on input "User Id *" at bounding box center [211, 144] width 216 height 9
paste input "a7cVT0000000msfYAA"
type input "a7cVT0000000msfYAA"
click at [146, 162] on input "Title" at bounding box center [211, 166] width 216 height 9
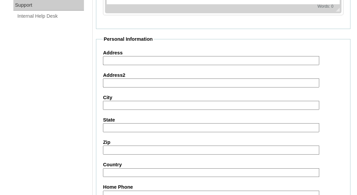
scroll to position [755, 0]
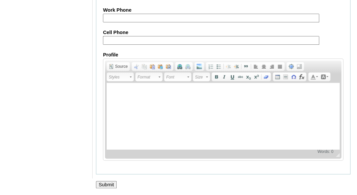
click at [112, 184] on input "Submit" at bounding box center [106, 184] width 21 height 7
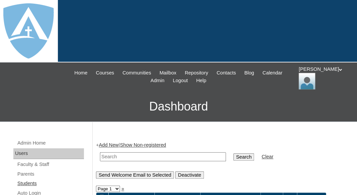
click at [28, 183] on link "Students" at bounding box center [50, 184] width 67 height 8
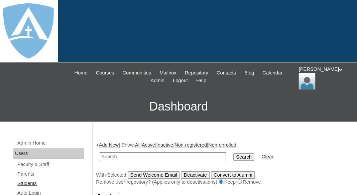
click at [27, 184] on link "Students" at bounding box center [50, 184] width 67 height 8
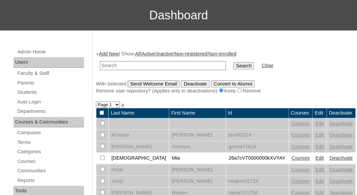
scroll to position [107, 0]
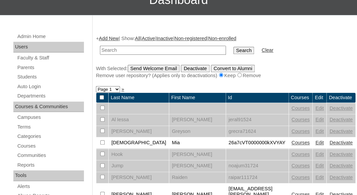
click at [124, 49] on input "text" at bounding box center [163, 50] width 126 height 9
drag, startPoint x: 114, startPoint y: 48, endPoint x: 165, endPoint y: 48, distance: 50.8
click at [165, 48] on input "[PERSON_NAME]" at bounding box center [163, 50] width 126 height 9
type input "[PERSON_NAME]"
click at [233, 47] on input "Search" at bounding box center [243, 50] width 21 height 7
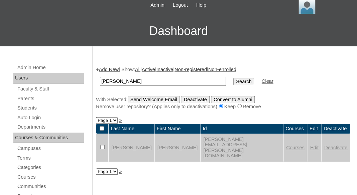
scroll to position [79, 0]
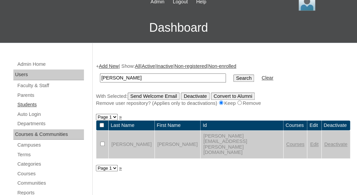
click at [34, 103] on link "Students" at bounding box center [50, 105] width 67 height 8
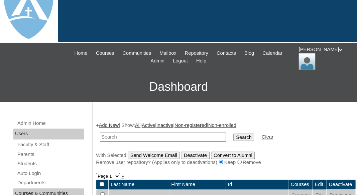
scroll to position [29, 0]
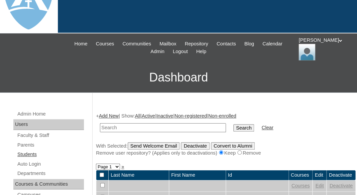
click at [31, 154] on link "Students" at bounding box center [50, 154] width 67 height 8
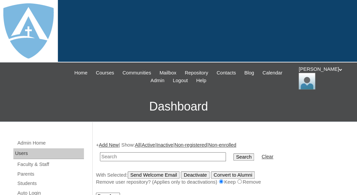
click at [116, 144] on link "Add New" at bounding box center [109, 144] width 20 height 5
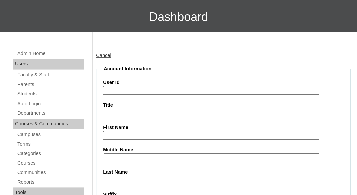
scroll to position [92, 0]
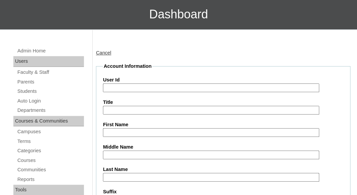
click at [118, 130] on input "First Name" at bounding box center [211, 132] width 216 height 9
paste input "Zane Smith"
drag, startPoint x: 118, startPoint y: 129, endPoint x: 173, endPoint y: 135, distance: 54.8
click at [173, 135] on input "Zane Smith" at bounding box center [211, 132] width 216 height 9
type input "[PERSON_NAME]"
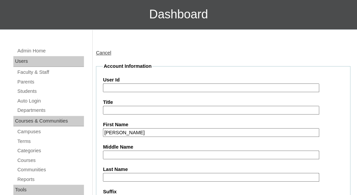
click at [145, 180] on input "Last Name" at bounding box center [211, 177] width 216 height 9
paste input "Smith"
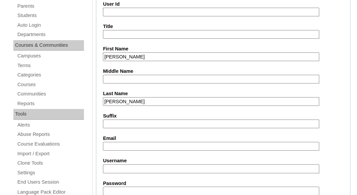
scroll to position [171, 0]
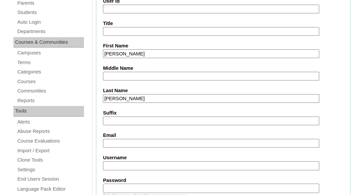
type input "Smith"
click at [128, 120] on input "Suffix" at bounding box center [211, 121] width 216 height 9
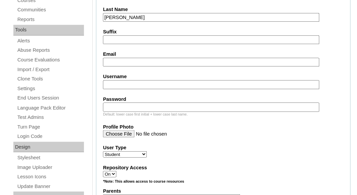
click at [112, 60] on input "Email" at bounding box center [211, 62] width 216 height 9
paste input "tank6515@aol.com"
type input "tank6515@aol.com"
click at [128, 80] on input "Username" at bounding box center [211, 84] width 216 height 9
paste input "zane.smith@enlightiumstudent.com"
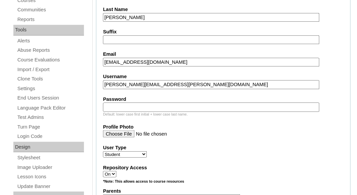
type input "zane.smith@enlightiumstudent.com"
click at [113, 109] on input "Password" at bounding box center [211, 107] width 216 height 9
paste input "zane.smith@enlightiumstudent.com"
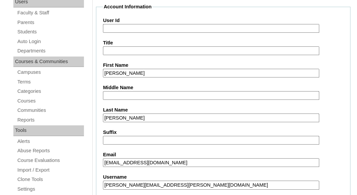
scroll to position [143, 0]
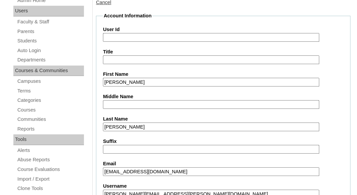
type input "zane.smith@enlightiumstudent.com"
click at [117, 37] on input "User Id" at bounding box center [211, 37] width 216 height 9
paste input "zane.smith@enlightiumstudent.com"
type input "26zane.smith@enlightiumstudent.com"
click at [125, 61] on input "Title" at bounding box center [211, 60] width 216 height 9
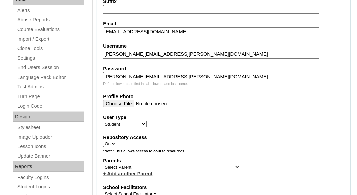
scroll to position [294, 0]
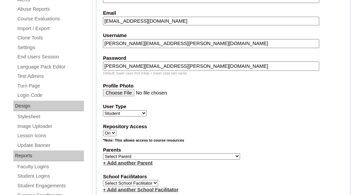
click at [103, 153] on select "Select Parent Abbas, Tahani Garcia, Rosa Kaneko, Chad Labourdette, Jessica Nich…" at bounding box center [171, 156] width 137 height 6
select select "101493"
click option "Smith, JaCeyha" at bounding box center [0, 0] width 0 height 0
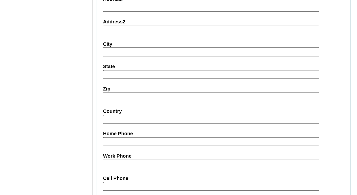
scroll to position [875, 0]
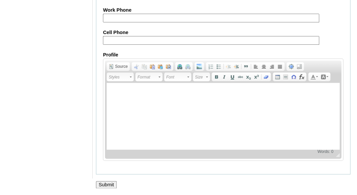
click at [110, 182] on input "Submit" at bounding box center [106, 184] width 21 height 7
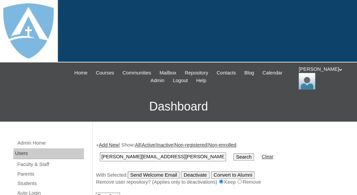
type input "[PERSON_NAME][EMAIL_ADDRESS][PERSON_NAME][DOMAIN_NAME]"
click at [233, 153] on input "Search" at bounding box center [243, 156] width 21 height 7
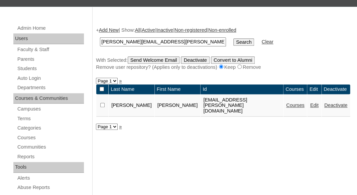
scroll to position [117, 0]
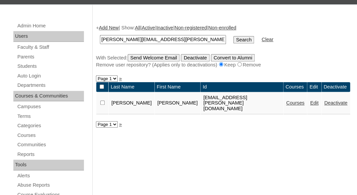
click at [286, 100] on link "Courses" at bounding box center [295, 102] width 18 height 5
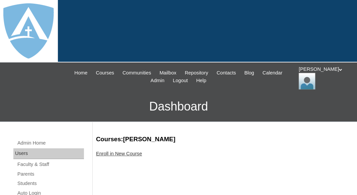
click at [117, 151] on link "Enroll in New Course" at bounding box center [119, 153] width 46 height 5
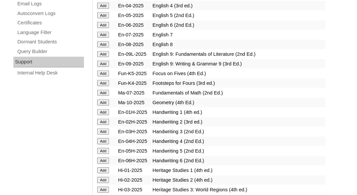
scroll to position [495, 0]
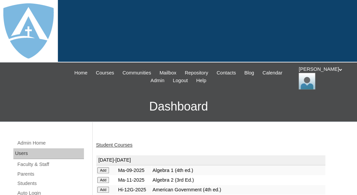
click at [130, 144] on link "Student Courses" at bounding box center [114, 144] width 36 height 5
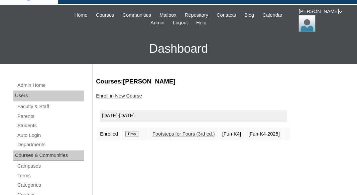
scroll to position [59, 0]
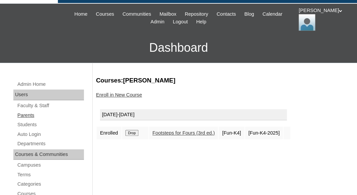
click at [28, 114] on link "Parents" at bounding box center [50, 115] width 67 height 8
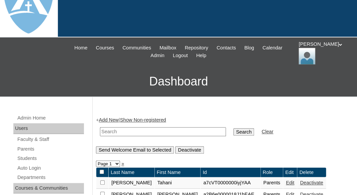
scroll to position [25, 0]
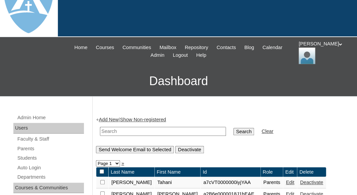
click at [114, 128] on input "text" at bounding box center [163, 131] width 126 height 9
paste input "[PERSON_NAME]"
drag, startPoint x: 127, startPoint y: 130, endPoint x: 189, endPoint y: 135, distance: 61.4
click at [189, 135] on input "Shulamite" at bounding box center [163, 131] width 126 height 9
type input "Shulamite"
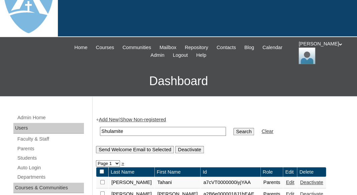
click at [233, 128] on input "Search" at bounding box center [243, 131] width 21 height 7
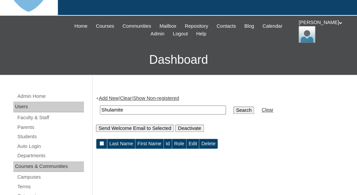
scroll to position [48, 0]
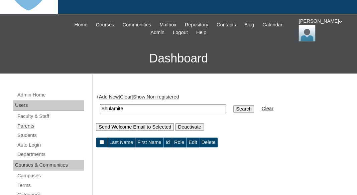
click at [26, 124] on link "Parents" at bounding box center [50, 126] width 67 height 8
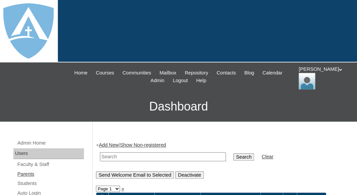
click at [20, 174] on link "Parents" at bounding box center [50, 174] width 67 height 8
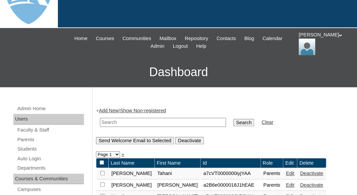
scroll to position [37, 0]
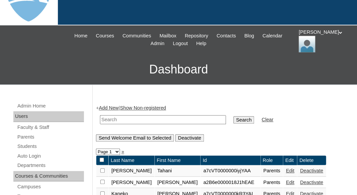
click at [113, 106] on link "Add New" at bounding box center [109, 107] width 20 height 5
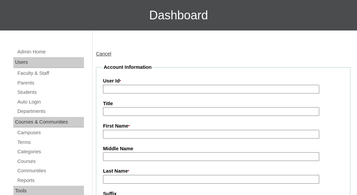
click at [114, 131] on input "First Name *" at bounding box center [211, 134] width 216 height 9
paste input "Shulamite Pacheco"
drag, startPoint x: 131, startPoint y: 133, endPoint x: 195, endPoint y: 135, distance: 63.9
click at [195, 135] on input "Shulamite Pacheco" at bounding box center [211, 134] width 216 height 9
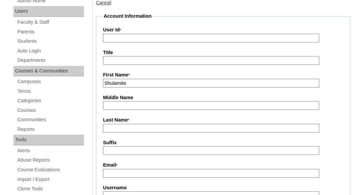
scroll to position [144, 0]
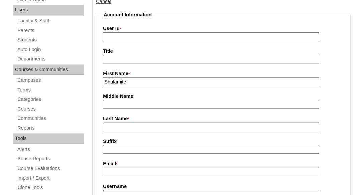
type input "Shulamite"
click at [130, 125] on input "Last Name *" at bounding box center [211, 127] width 216 height 9
paste input "Pacheco"
type input "Pacheco"
click at [126, 151] on input "Suffix" at bounding box center [211, 149] width 216 height 9
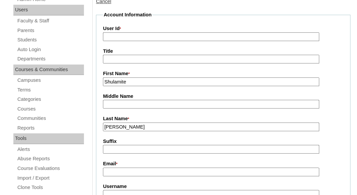
scroll to position [221, 0]
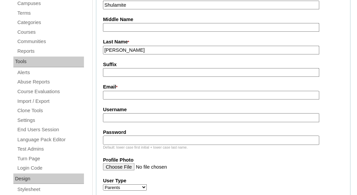
click at [142, 94] on input "Email *" at bounding box center [211, 95] width 216 height 9
paste input "sdrygalov@gmail.com"
type input "sdrygalov@gmail.com"
click at [118, 115] on input "Username" at bounding box center [211, 117] width 216 height 9
paste input "sdrygalov@gmail.com"
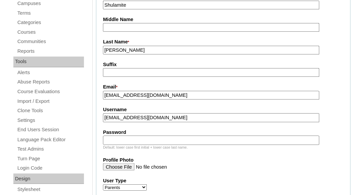
type input "sdrygalov@gmail.com"
click at [112, 136] on input "Password" at bounding box center [211, 140] width 216 height 9
paste input "sdrygalov@gmail.com"
type input "sdrygalov@gmail.com"
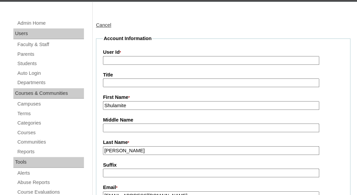
scroll to position [91, 0]
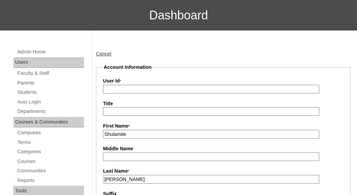
click at [135, 83] on label "User Id *" at bounding box center [223, 81] width 240 height 7
click at [135, 85] on input "User Id *" at bounding box center [211, 89] width 216 height 9
paste input "a7cVT0000000mz7YAA"
type input "a7cVT0000000mz7YAA"
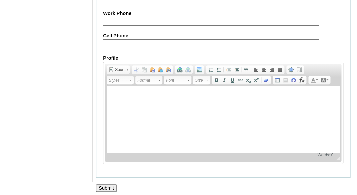
scroll to position [755, 0]
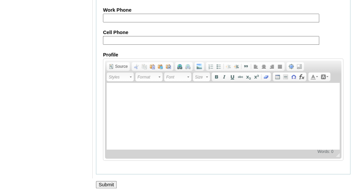
click at [104, 185] on input "Submit" at bounding box center [106, 184] width 21 height 7
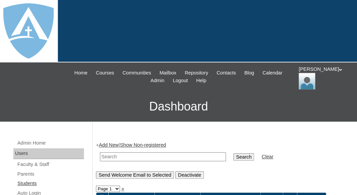
click at [27, 180] on link "Students" at bounding box center [50, 184] width 67 height 8
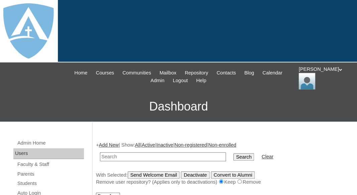
click at [111, 142] on link "Add New" at bounding box center [109, 144] width 20 height 5
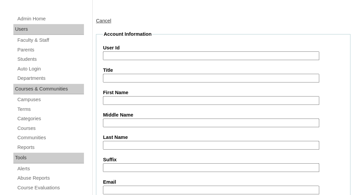
scroll to position [137, 0]
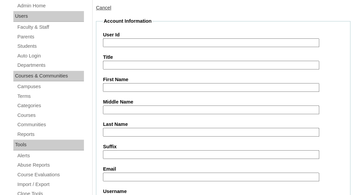
click at [130, 87] on input "First Name" at bounding box center [211, 87] width 216 height 9
paste input "Ezra Pineda"
drag, startPoint x: 117, startPoint y: 87, endPoint x: 163, endPoint y: 90, distance: 45.9
click at [163, 90] on input "Ezra Pineda" at bounding box center [211, 87] width 216 height 9
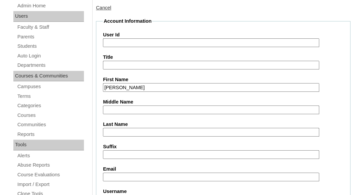
type input "Ezra"
click at [137, 130] on input "Last Name" at bounding box center [211, 132] width 216 height 9
paste input "[PERSON_NAME]"
type input "[PERSON_NAME]"
click at [127, 155] on input "Suffix" at bounding box center [211, 154] width 216 height 9
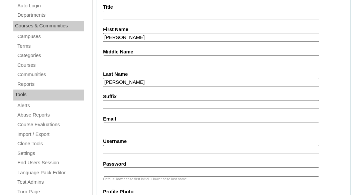
scroll to position [189, 0]
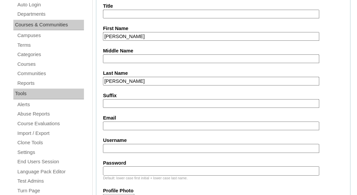
click at [111, 126] on input "Email" at bounding box center [211, 126] width 216 height 9
paste input "sdrygalov@gmail.com"
type input "sdrygalov@gmail.com"
click at [148, 149] on input "Username" at bounding box center [211, 148] width 216 height 9
paste input "ezra.pachecopineda@enlightiumstudent.com"
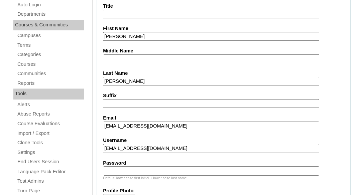
type input "ezra.pachecopineda@enlightiumstudent.com"
click at [132, 170] on input "Password" at bounding box center [211, 171] width 216 height 9
paste input "ezra.pachecopineda@enlightiumstudent.com"
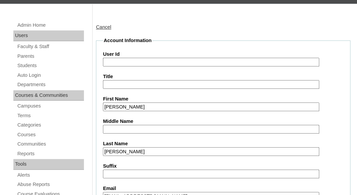
scroll to position [84, 0]
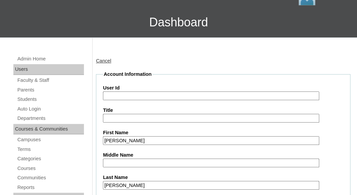
type input "ezra.pachecopineda@enlightiumstudent.com"
click at [138, 94] on input "User Id" at bounding box center [211, 96] width 216 height 9
paste input "ezra.pachecopineda@enlightiumstudent.com"
type input "26ezra.pachecopineda@enlightiumstudent.com"
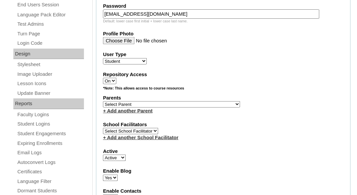
scroll to position [398, 0]
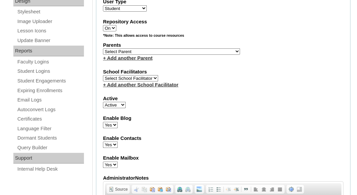
click at [103, 48] on select "Select Parent Abbas, Tahani Garcia, Rosa Kaneko, Chad Labourdette, Jessica Nich…" at bounding box center [171, 51] width 137 height 6
select select "101495"
click option "Pacheco, Shulamite" at bounding box center [0, 0] width 0 height 0
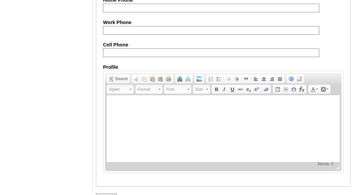
scroll to position [875, 0]
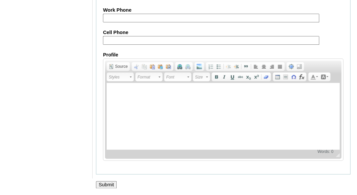
click at [108, 183] on input "Submit" at bounding box center [106, 184] width 21 height 7
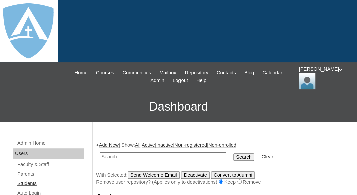
click at [22, 180] on link "Students" at bounding box center [50, 184] width 67 height 8
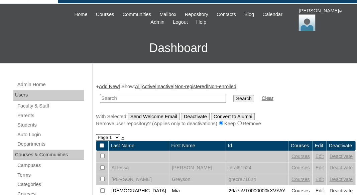
scroll to position [107, 0]
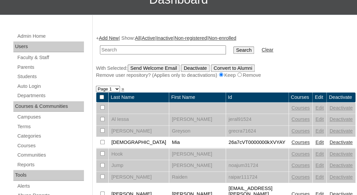
click at [111, 54] on td at bounding box center [163, 50] width 133 height 16
click at [109, 47] on input "text" at bounding box center [163, 49] width 126 height 9
paste input "Ezra Pineda"
drag, startPoint x: 114, startPoint y: 47, endPoint x: 78, endPoint y: 48, distance: 36.1
click at [100, 49] on input "[PERSON_NAME]" at bounding box center [163, 49] width 126 height 9
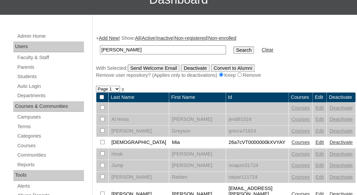
type input "[PERSON_NAME]"
click at [233, 46] on input "Search" at bounding box center [243, 49] width 21 height 7
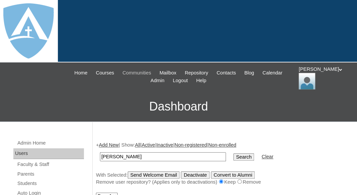
scroll to position [56, 0]
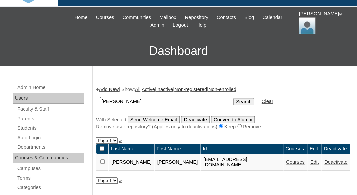
click at [288, 165] on link "Courses" at bounding box center [295, 162] width 18 height 5
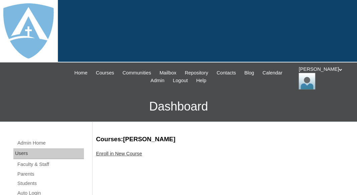
click at [135, 152] on link "Enroll in New Course" at bounding box center [119, 153] width 46 height 5
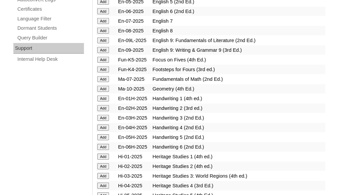
scroll to position [492, 0]
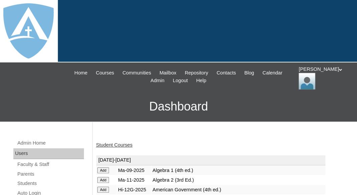
click at [120, 144] on link "Student Courses" at bounding box center [114, 144] width 36 height 5
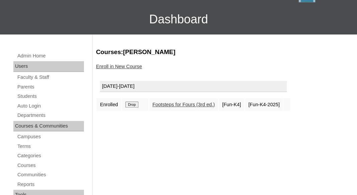
scroll to position [89, 0]
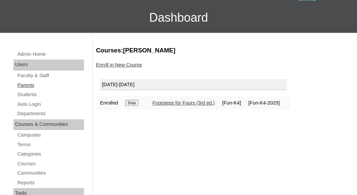
click at [25, 84] on link "Parents" at bounding box center [50, 85] width 67 height 8
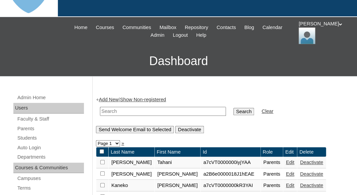
scroll to position [51, 0]
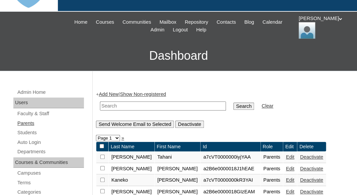
click at [31, 120] on link "Parents" at bounding box center [50, 123] width 67 height 8
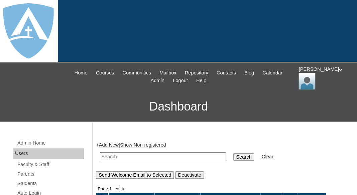
click at [111, 154] on input "text" at bounding box center [163, 156] width 126 height 9
paste input "Haleigh Havard"
drag, startPoint x: 121, startPoint y: 155, endPoint x: 177, endPoint y: 155, distance: 55.8
click at [177, 155] on input "Haleigh Havard" at bounding box center [163, 156] width 126 height 9
type input "Haleigh"
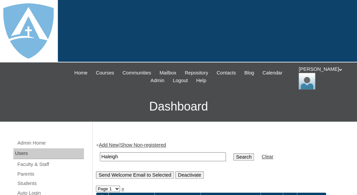
click at [233, 153] on input "Search" at bounding box center [243, 156] width 21 height 7
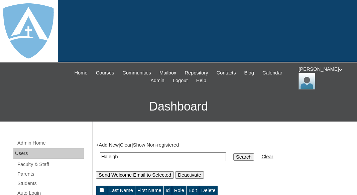
scroll to position [84, 0]
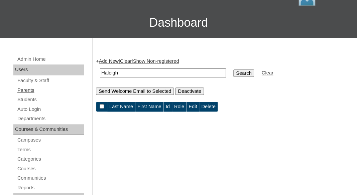
click at [30, 87] on link "Parents" at bounding box center [50, 90] width 67 height 8
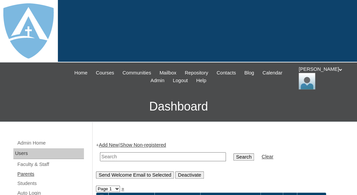
click at [25, 173] on link "Parents" at bounding box center [50, 174] width 67 height 8
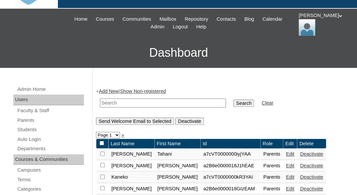
scroll to position [55, 0]
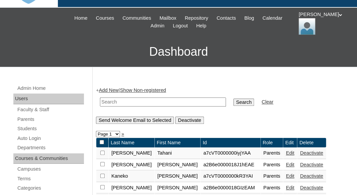
click at [114, 89] on link "Add New" at bounding box center [109, 90] width 20 height 5
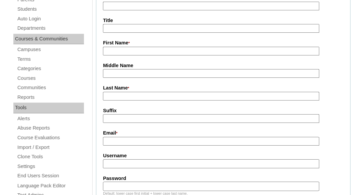
scroll to position [177, 0]
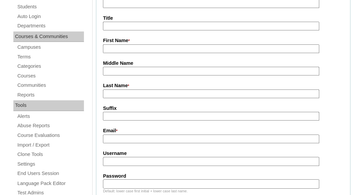
click at [116, 49] on input "First Name *" at bounding box center [211, 48] width 216 height 9
paste input "[PERSON_NAME]"
drag, startPoint x: 125, startPoint y: 47, endPoint x: 182, endPoint y: 48, distance: 56.9
click at [182, 48] on input "Haleigh Havard" at bounding box center [211, 48] width 216 height 9
type input "Haleigh"
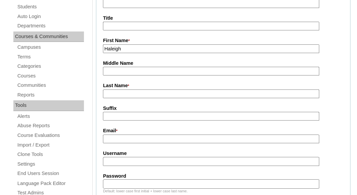
click at [136, 92] on input "Last Name *" at bounding box center [211, 94] width 216 height 9
paste input "Havard"
type input "Havard"
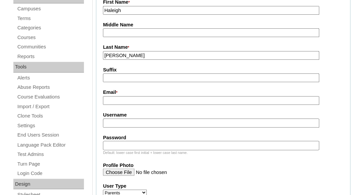
scroll to position [220, 0]
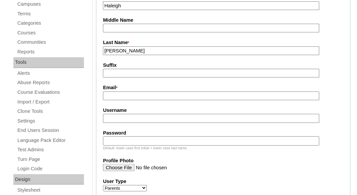
click at [120, 94] on input "Email *" at bounding box center [211, 96] width 216 height 9
paste input "mrshavard19@gmail.com"
type input "[EMAIL_ADDRESS][DOMAIN_NAME]"
click at [117, 120] on input "Username" at bounding box center [211, 118] width 216 height 9
paste input "mrshavard19@gmail.com"
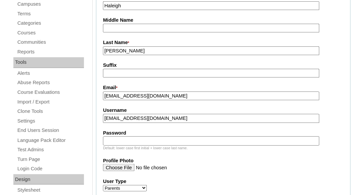
type input "mrshavard19@gmail.com"
click at [112, 142] on input "Password" at bounding box center [211, 140] width 216 height 9
paste input "mrshavard19@gmail.com"
type input "mrshavard19@gmail.com"
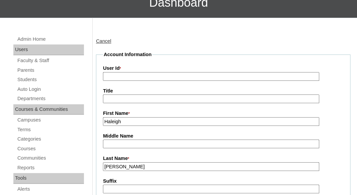
scroll to position [103, 0]
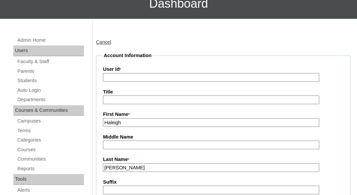
click at [151, 74] on input "User Id *" at bounding box center [211, 77] width 216 height 9
paste input "a7cVT0000000n0jYAA"
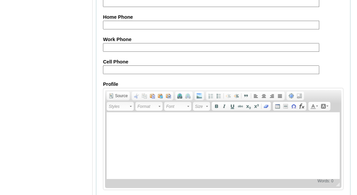
scroll to position [755, 0]
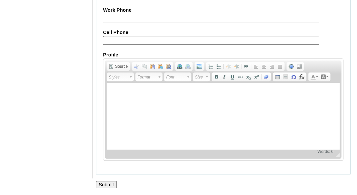
type input "a7cVT0000000n0jYAA"
click at [110, 184] on input "Submit" at bounding box center [106, 184] width 21 height 7
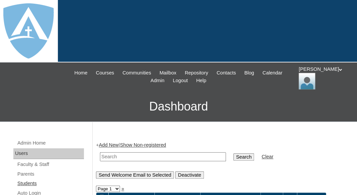
click at [26, 183] on link "Students" at bounding box center [50, 184] width 67 height 8
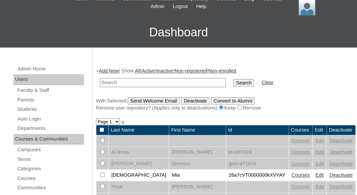
scroll to position [80, 0]
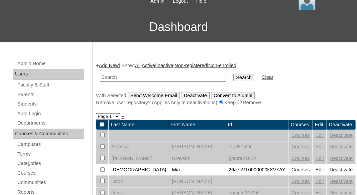
click at [109, 64] on link "Add New" at bounding box center [109, 65] width 20 height 5
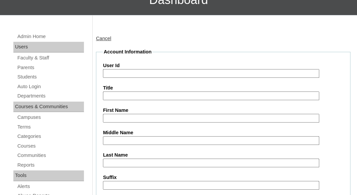
click at [143, 119] on input "First Name" at bounding box center [211, 118] width 216 height 9
paste input "Ansleigh Havard"
drag, startPoint x: 128, startPoint y: 115, endPoint x: 178, endPoint y: 114, distance: 49.8
click at [178, 114] on input "Ansleigh Havard" at bounding box center [211, 118] width 216 height 9
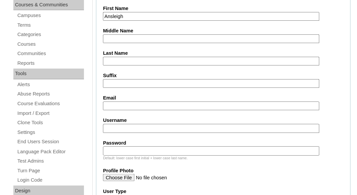
scroll to position [209, 0]
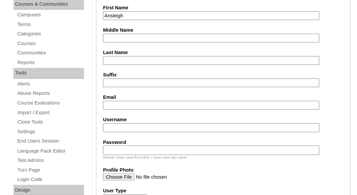
type input "Ansleigh"
click at [126, 56] on input "Last Name" at bounding box center [211, 60] width 216 height 9
paste input "Havard"
type input "Havard"
click at [123, 82] on input "Suffix" at bounding box center [211, 83] width 216 height 9
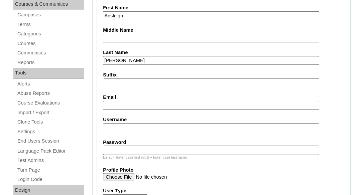
click at [158, 102] on input "Email" at bounding box center [211, 105] width 216 height 9
paste input "mrshavard19@gmail.com"
type input "mrshavard19@gmail.com"
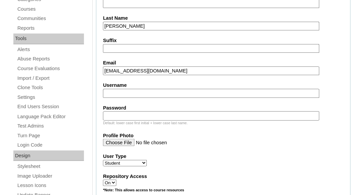
scroll to position [248, 0]
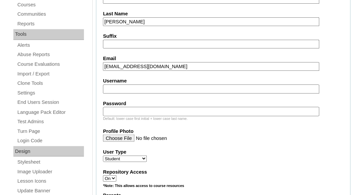
click at [161, 86] on input "Username" at bounding box center [211, 89] width 216 height 9
paste input "ansleigh.havard@enlightiumstudent.com"
type input "ansleigh.havard@enlightiumstudent.com"
click at [156, 113] on input "Password" at bounding box center [211, 111] width 216 height 9
paste input "ansleigh.havard@enlightiumstudent.com"
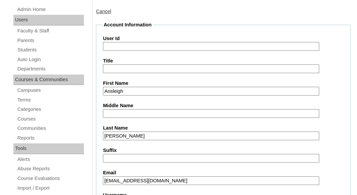
scroll to position [115, 0]
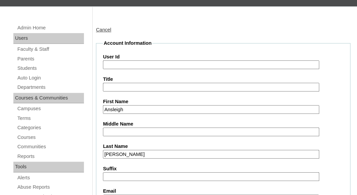
type input "ansleigh.havard@enlightiumstudent.com"
click at [145, 61] on input "User Id" at bounding box center [211, 65] width 216 height 9
paste input "ansleigh.havard@enlightiumstudent.com"
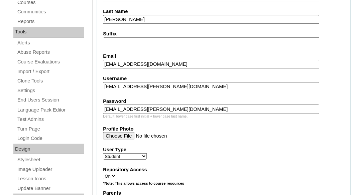
scroll to position [289, 0]
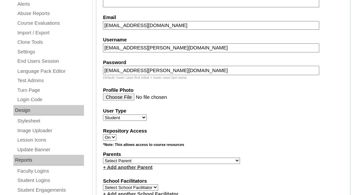
type input "26ansleigh.havard@enlightiumstudent.com"
click at [103, 157] on select "Select Parent Abbas, Tahani Garcia, Rosa Kaneko, Chad Labourdette, Jessica Nich…" at bounding box center [171, 160] width 137 height 6
select select "101497"
click option "Havard, Haleigh" at bounding box center [0, 0] width 0 height 0
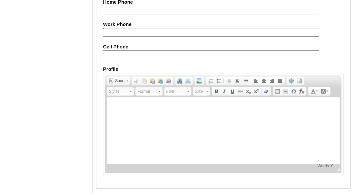
scroll to position [875, 0]
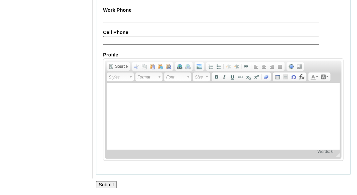
click at [103, 183] on input "Submit" at bounding box center [106, 184] width 21 height 7
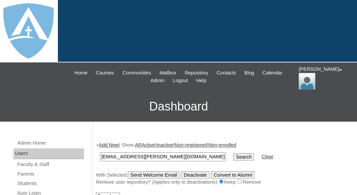
type input "[EMAIL_ADDRESS][PERSON_NAME][DOMAIN_NAME]"
click at [233, 153] on input "Search" at bounding box center [243, 156] width 21 height 7
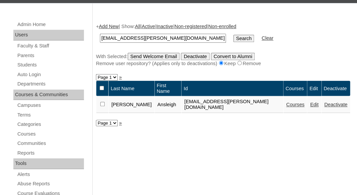
scroll to position [142, 0]
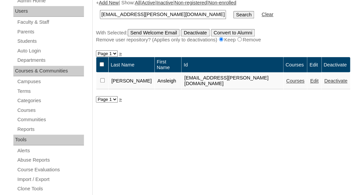
click at [291, 81] on link "Courses" at bounding box center [295, 80] width 18 height 5
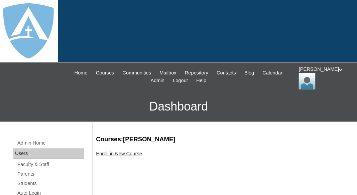
click at [135, 151] on link "Enroll in New Course" at bounding box center [119, 153] width 46 height 5
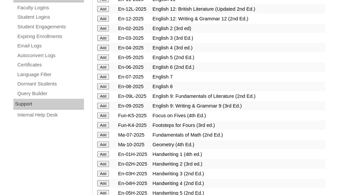
scroll to position [496, 0]
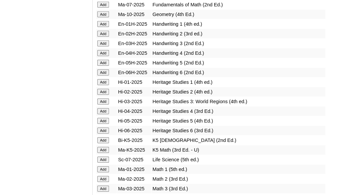
scroll to position [586, 0]
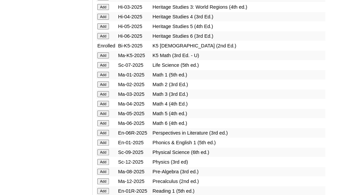
scroll to position [685, 0]
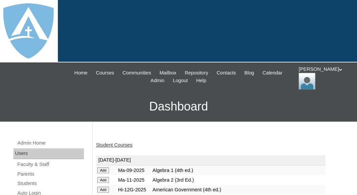
click at [113, 143] on link "Student Courses" at bounding box center [114, 144] width 36 height 5
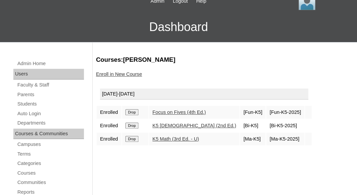
scroll to position [80, 0]
